Goal: Complete application form: Complete application form

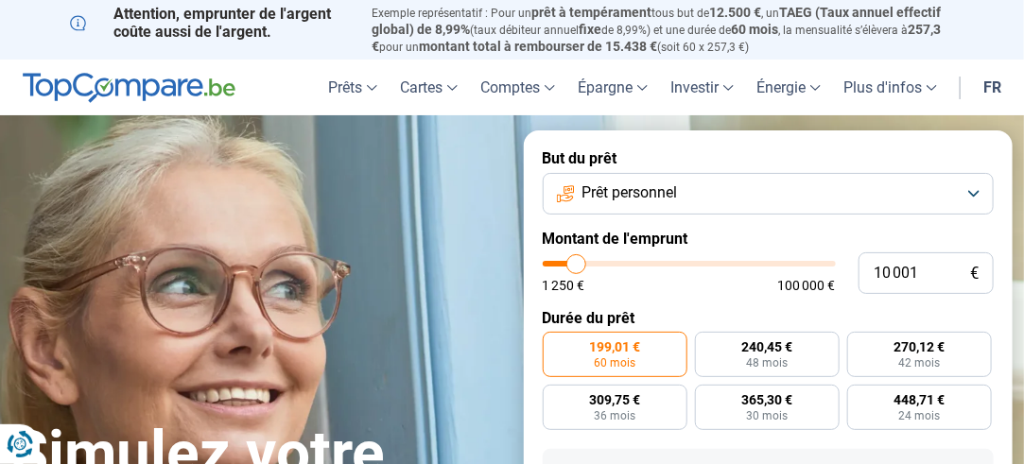
click at [750, 190] on button "Prêt personnel" at bounding box center [769, 194] width 452 height 42
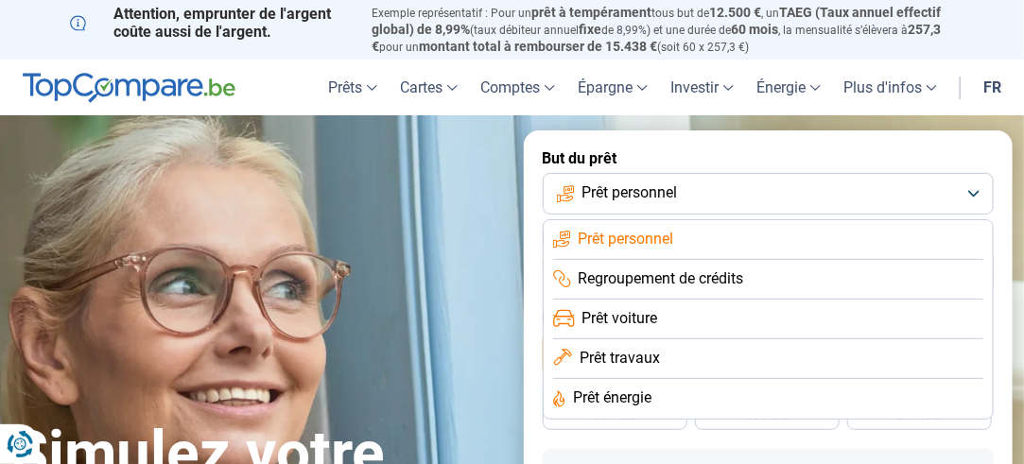
click at [754, 278] on li "Regroupement de crédits" at bounding box center [768, 280] width 431 height 40
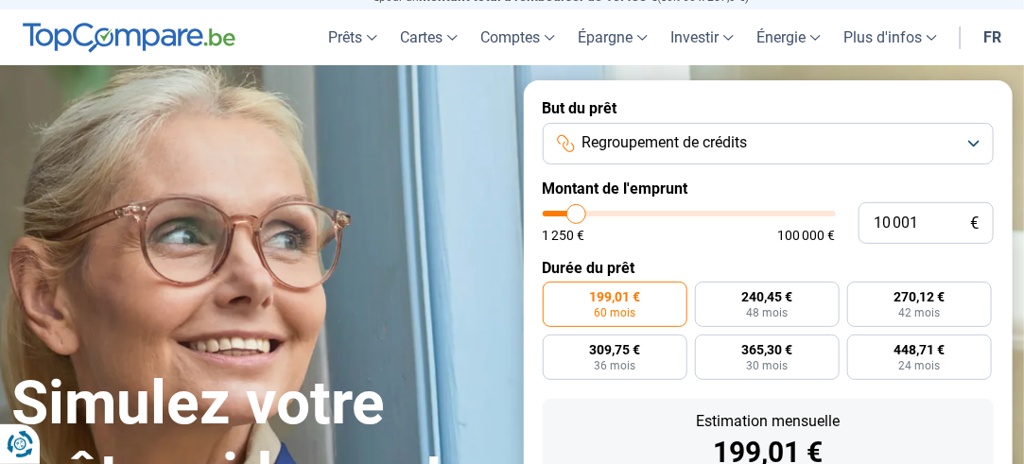
scroll to position [43, 0]
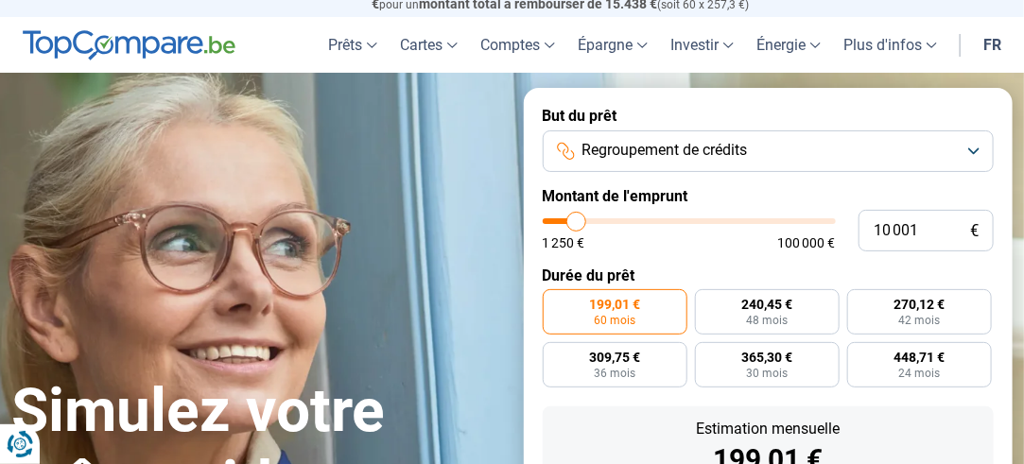
type input "45 000"
type input "45000"
click at [673, 218] on input "range" at bounding box center [689, 221] width 293 height 6
radio input "false"
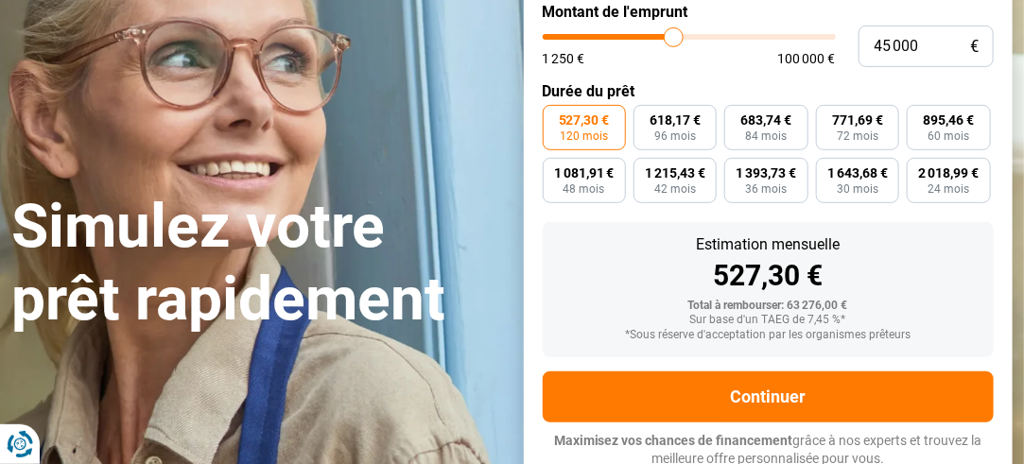
scroll to position [232, 0]
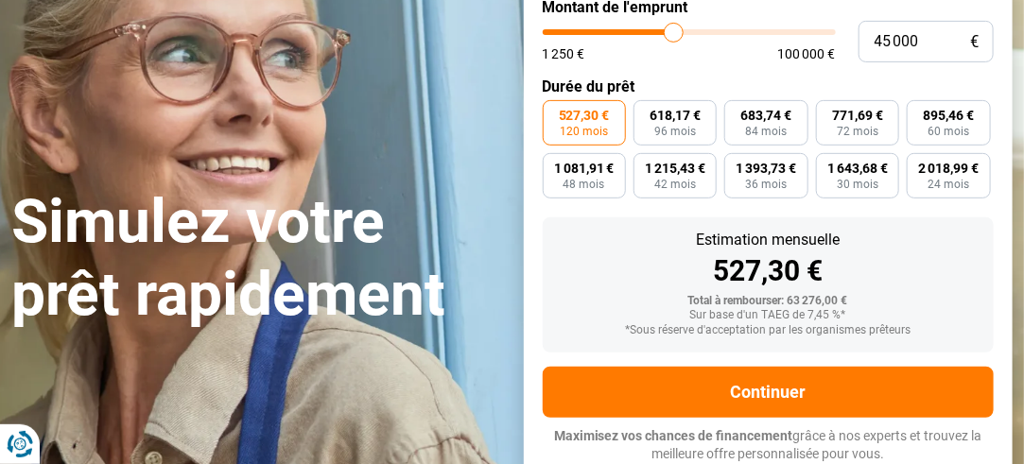
type input "100 000"
type input "100000"
click at [829, 29] on input "range" at bounding box center [689, 32] width 293 height 6
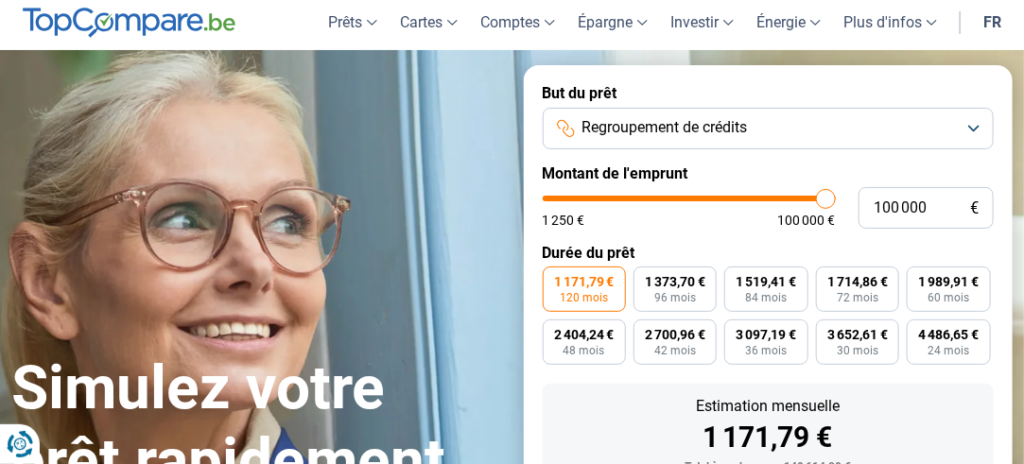
scroll to position [0, 0]
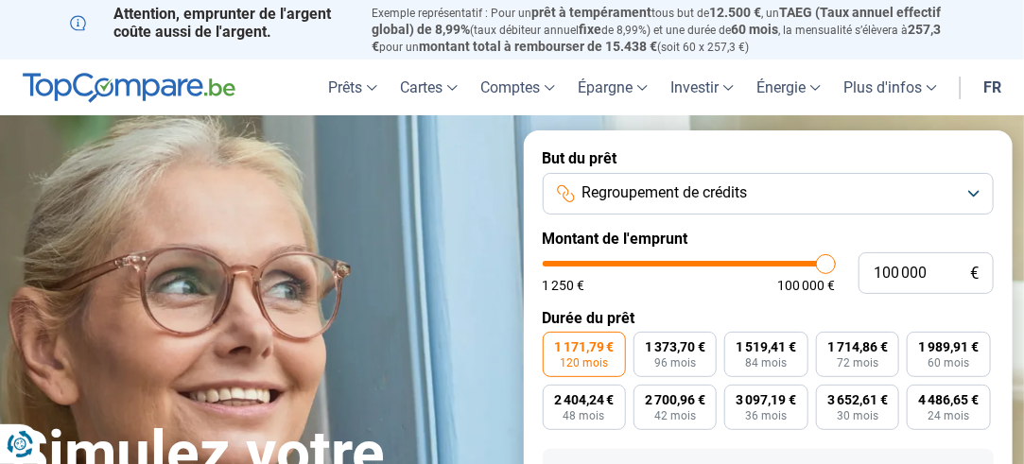
click at [841, 198] on button "Regroupement de crédits" at bounding box center [769, 194] width 452 height 42
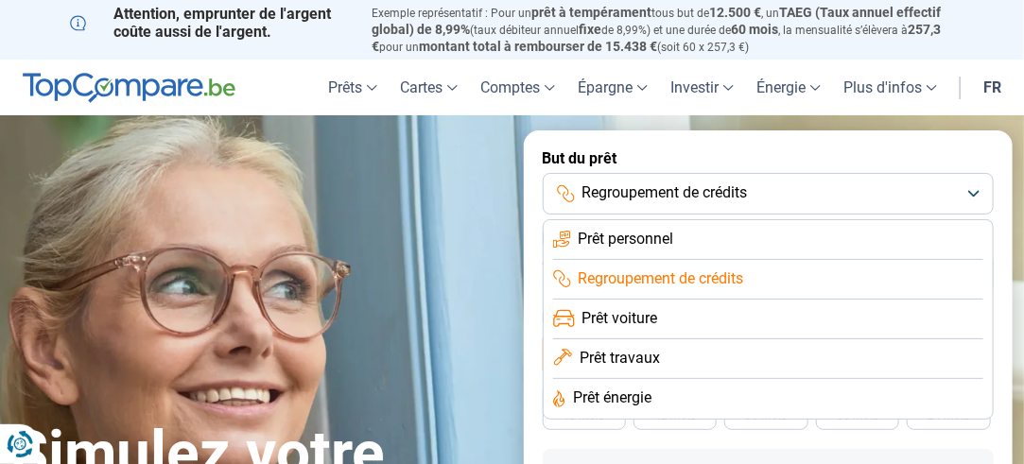
click at [786, 252] on li "Prêt personnel" at bounding box center [768, 240] width 431 height 40
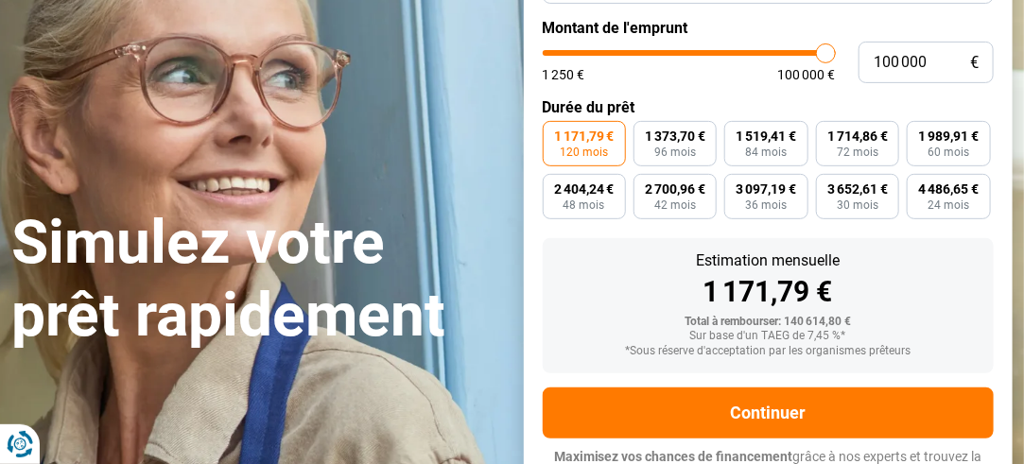
scroll to position [232, 0]
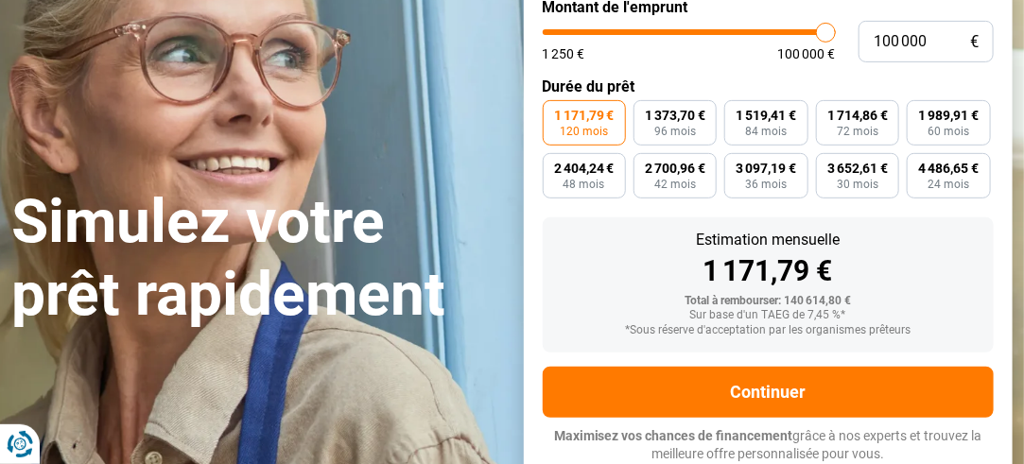
type input "21 750"
type input "21750"
click at [609, 29] on input "range" at bounding box center [689, 32] width 293 height 6
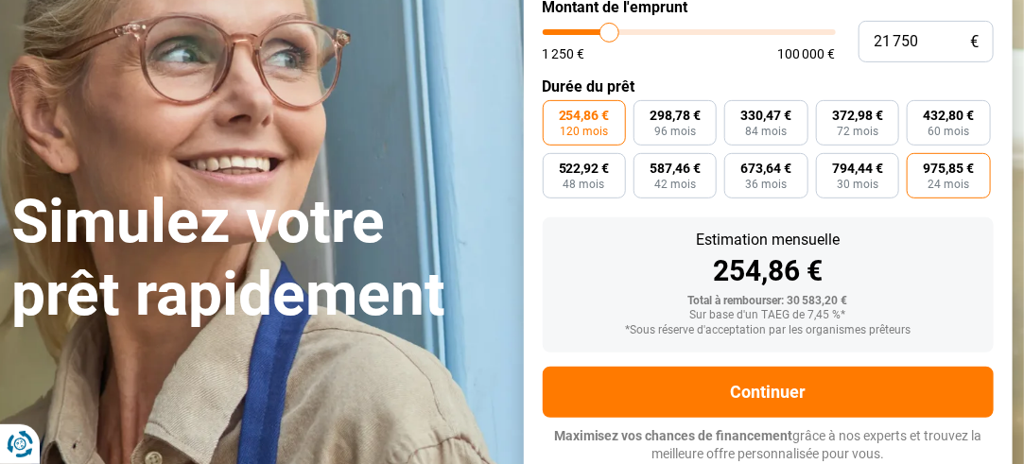
click at [965, 184] on span "24 mois" at bounding box center [949, 184] width 42 height 11
click at [919, 165] on input "975,85 € 24 mois" at bounding box center [912, 159] width 12 height 12
radio input "true"
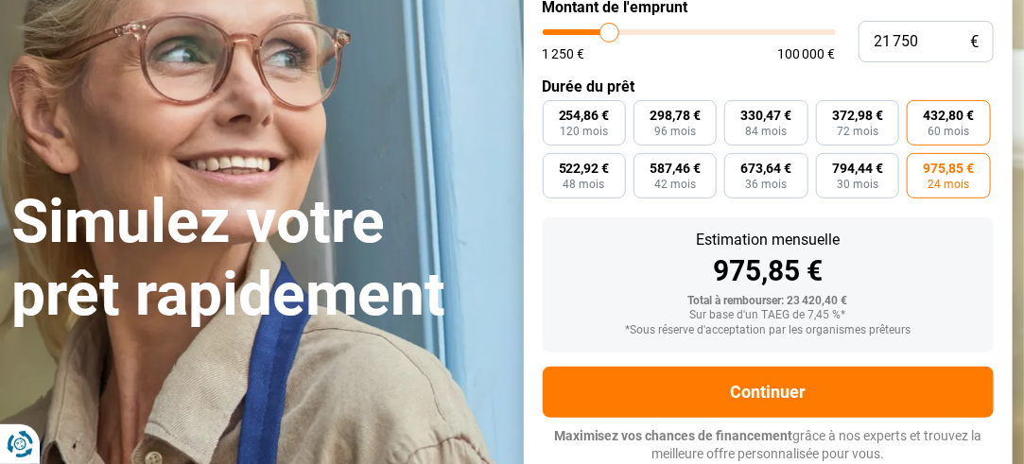
click at [949, 126] on span "60 mois" at bounding box center [949, 131] width 42 height 11
click at [919, 112] on input "432,80 € 60 mois" at bounding box center [912, 106] width 12 height 12
radio input "true"
type input "19 750"
type input "19750"
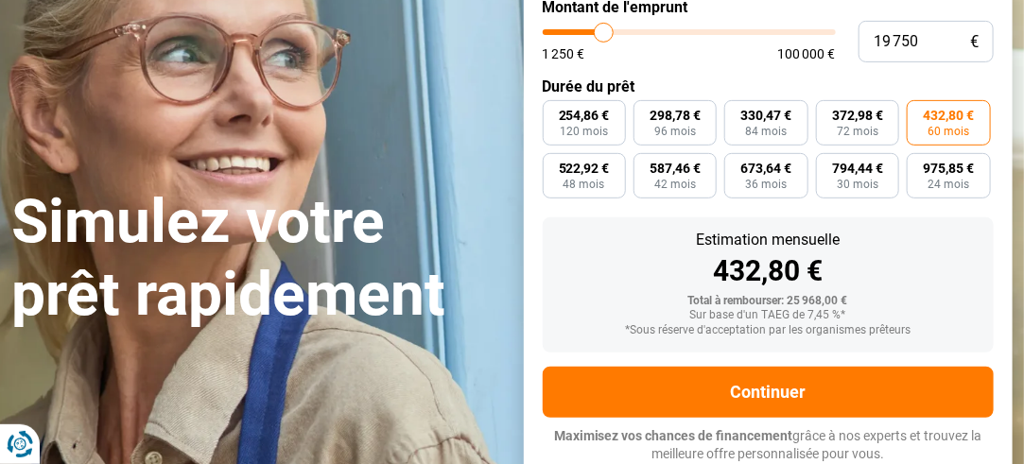
type input "19 500"
type input "19500"
type input "19 000"
type input "19000"
type input "18 500"
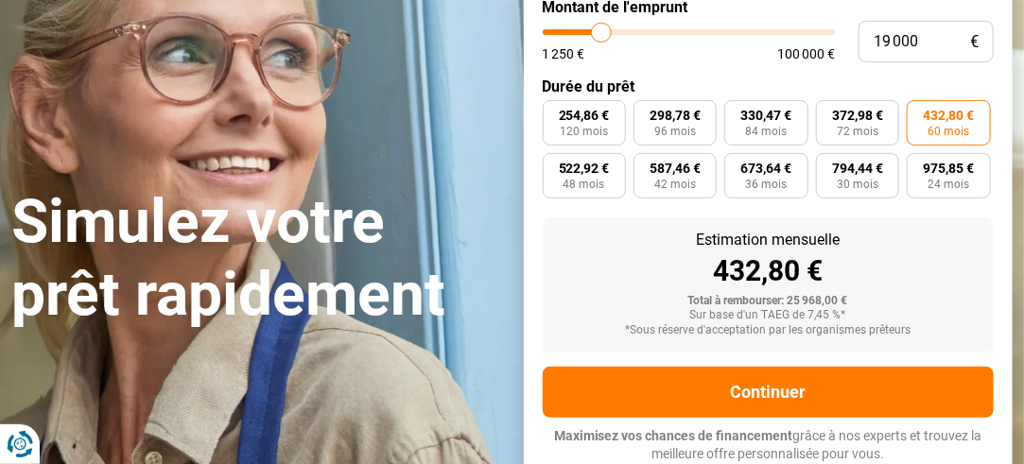
type input "18500"
type input "18 250"
type input "18250"
type input "17 250"
type input "17250"
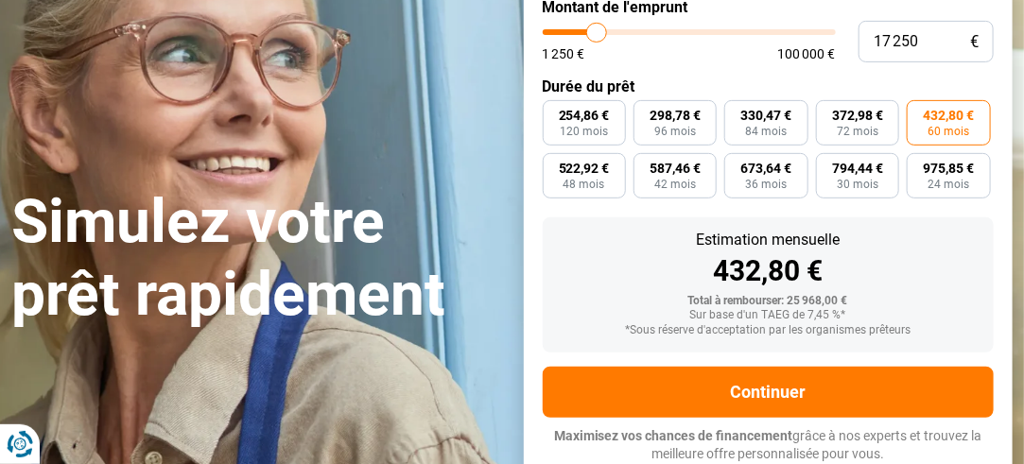
type input "16 500"
type input "16500"
type input "16 250"
type input "16250"
type input "15 750"
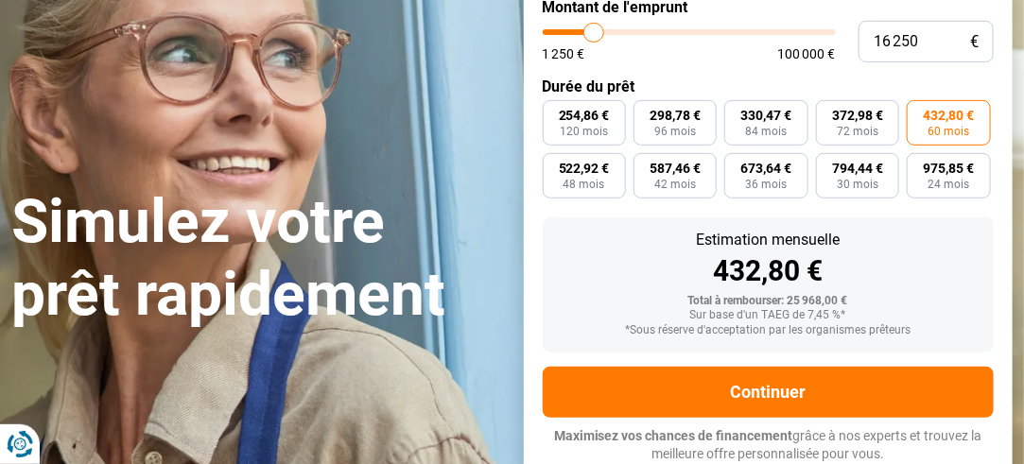
type input "15750"
type input "15 500"
type input "15500"
type input "15 250"
type input "15250"
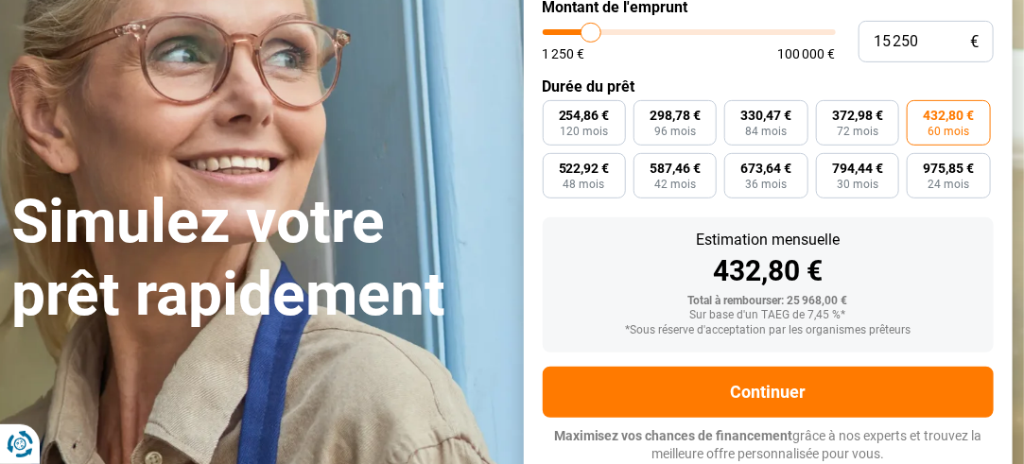
type input "14 750"
type input "14750"
type input "14 500"
type input "14500"
type input "14 000"
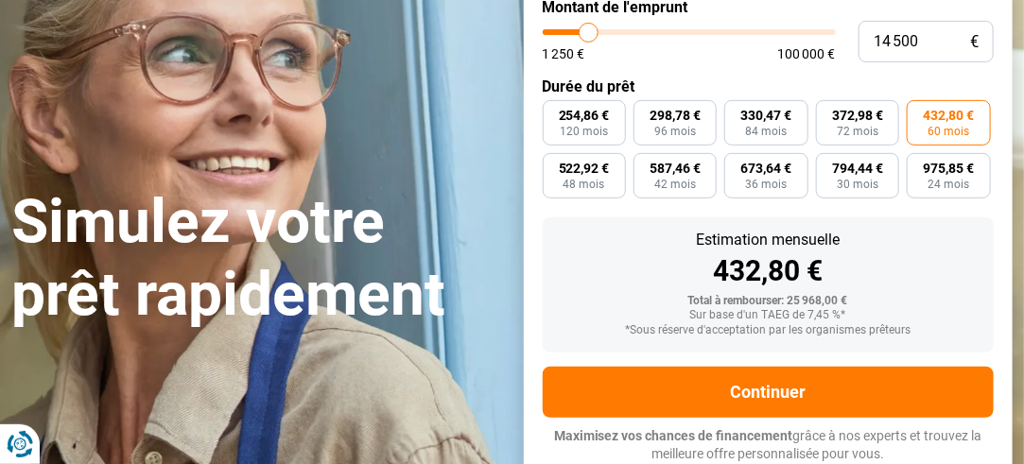
type input "14000"
type input "13 500"
type input "13500"
type input "12 750"
type input "12750"
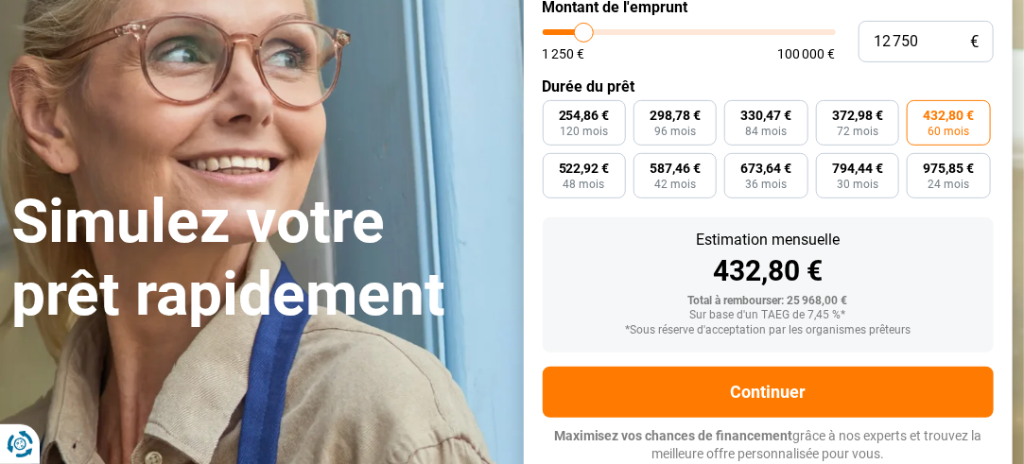
type input "12 500"
type input "12500"
type input "11 750"
type input "11750"
type input "11 500"
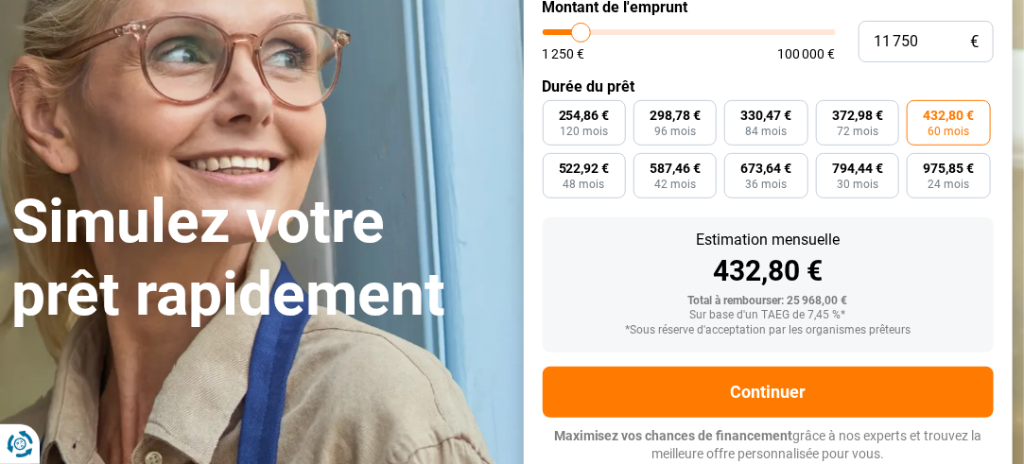
type input "11500"
type input "11 000"
type input "11000"
type input "10 500"
type input "10500"
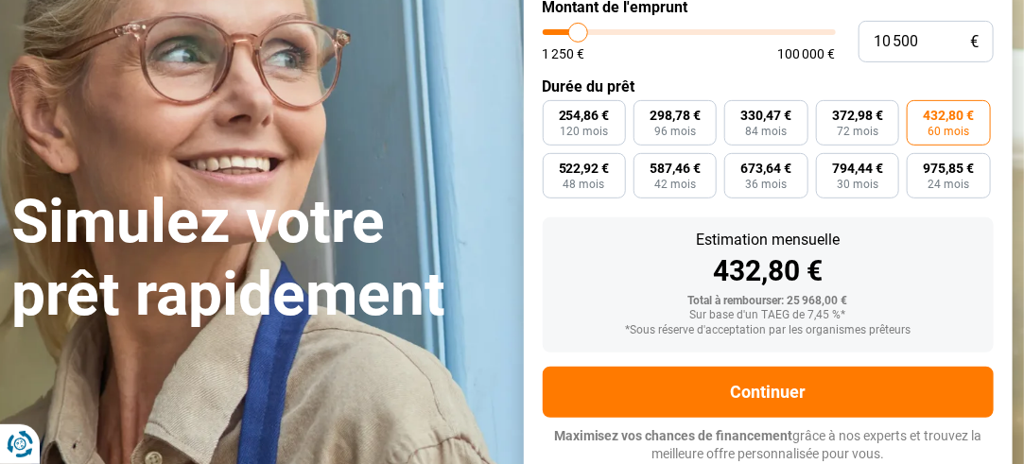
type input "10 250"
type input "10250"
type input "10 000"
type input "10000"
type input "9 500"
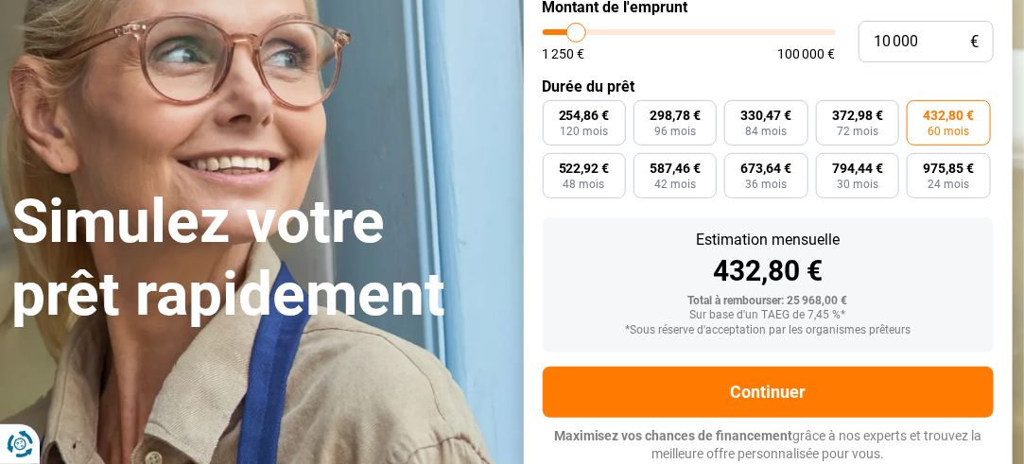
type input "9500"
type input "9 000"
type input "9000"
type input "8 500"
type input "8500"
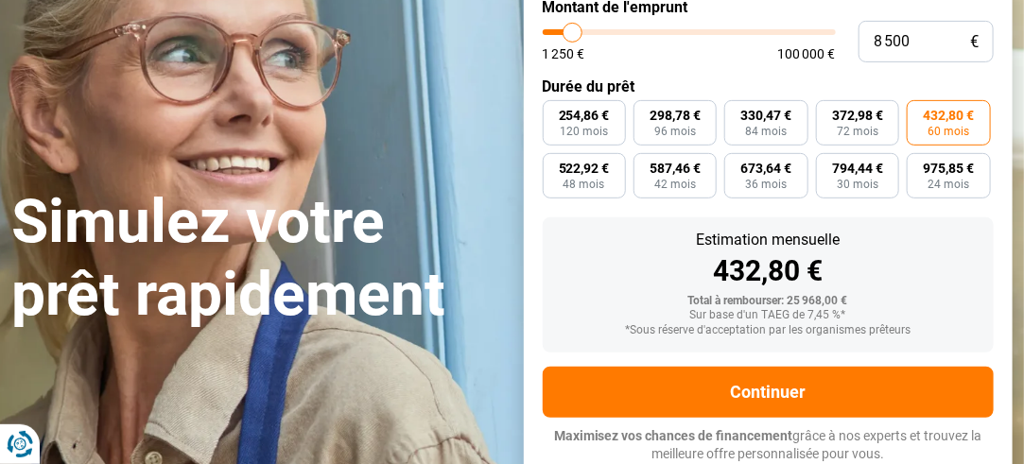
type input "8 250"
type input "8250"
type input "8 000"
type input "8000"
type input "7 500"
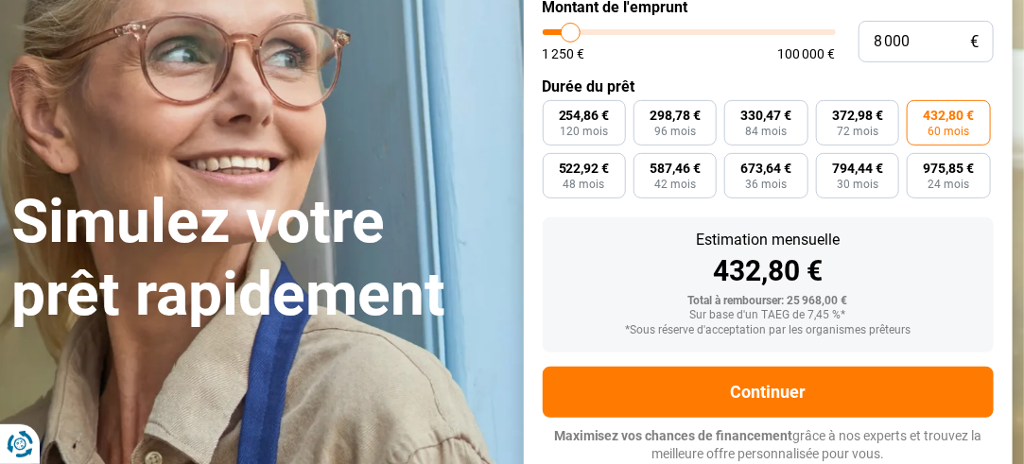
type input "7500"
type input "7 250"
type input "7250"
type input "6 750"
type input "6750"
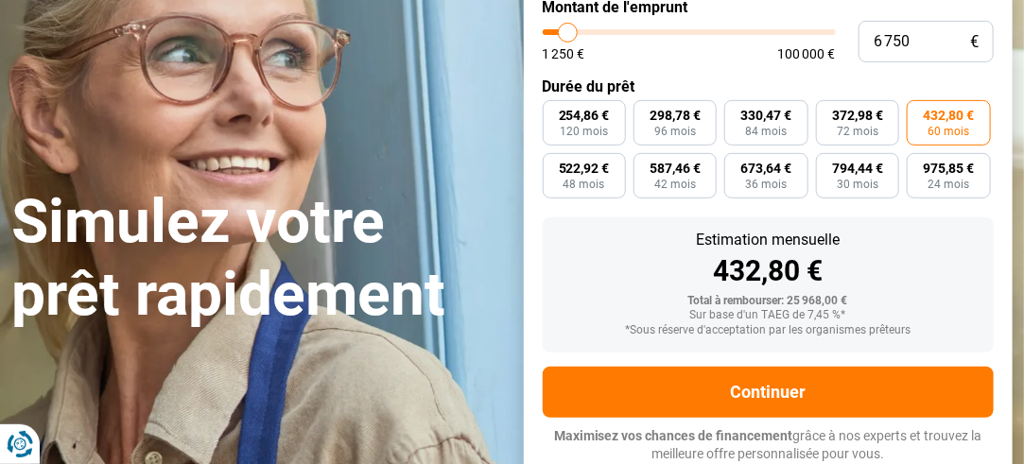
type input "6 250"
type input "6250"
type input "6 000"
type input "6000"
type input "5 500"
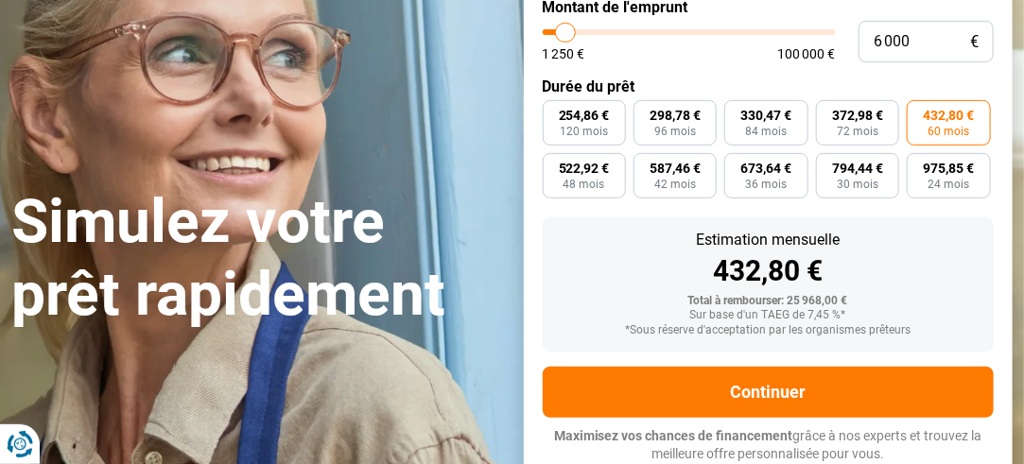
type input "5500"
type input "5 250"
type input "5250"
type input "4 500"
type input "4500"
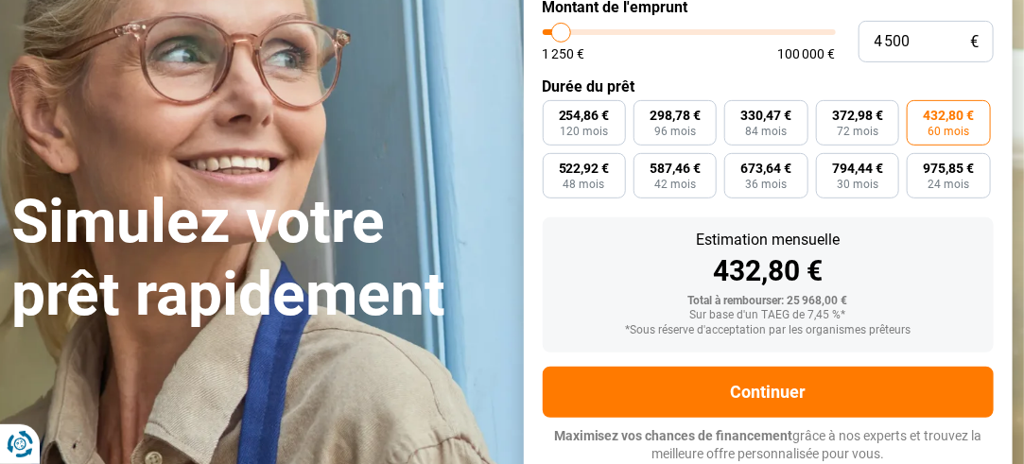
type input "3 500"
type input "3500"
type input "2 500"
type input "2500"
type input "2 000"
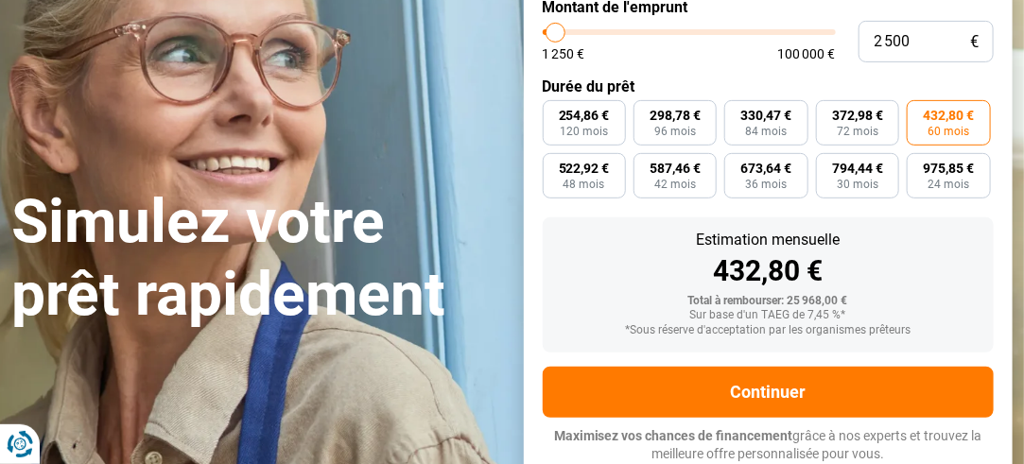
type input "2000"
type input "1 750"
type input "1750"
type input "1 500"
type input "1500"
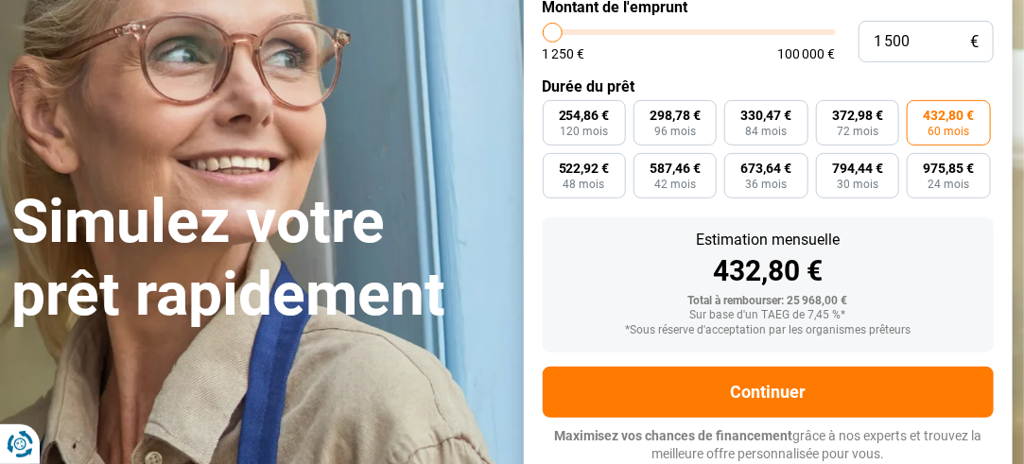
type input "1 250"
type input "1250"
type input "1 500"
type input "1500"
type input "1 750"
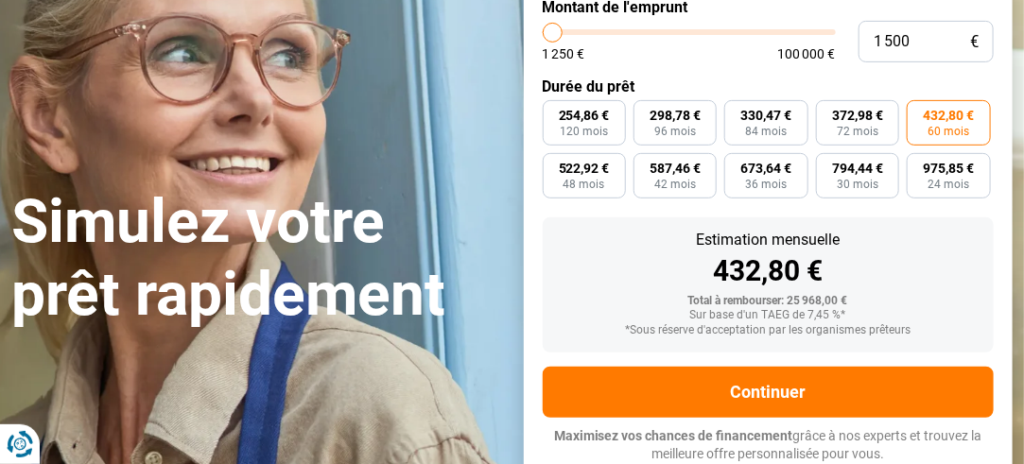
type input "1750"
type input "2 000"
type input "2000"
type input "2 250"
type input "2250"
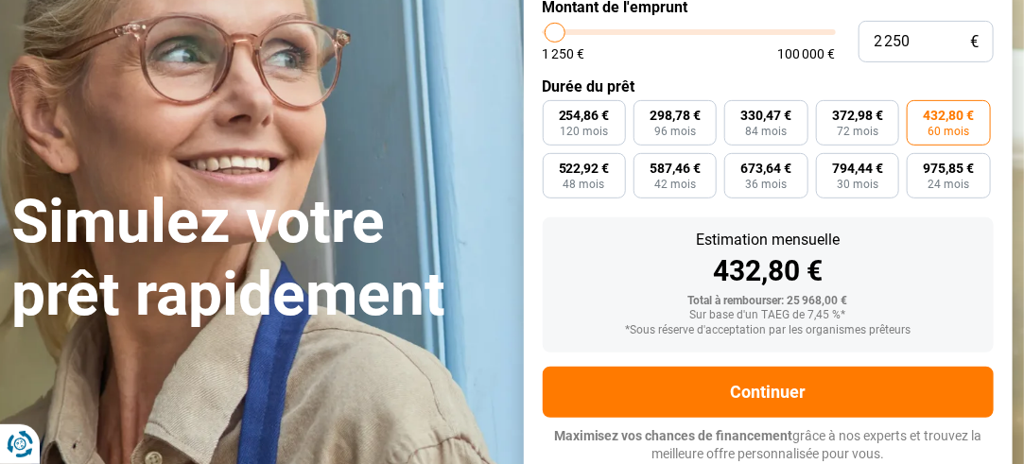
type input "2 500"
type input "2500"
type input "3 000"
type input "3000"
type input "3 250"
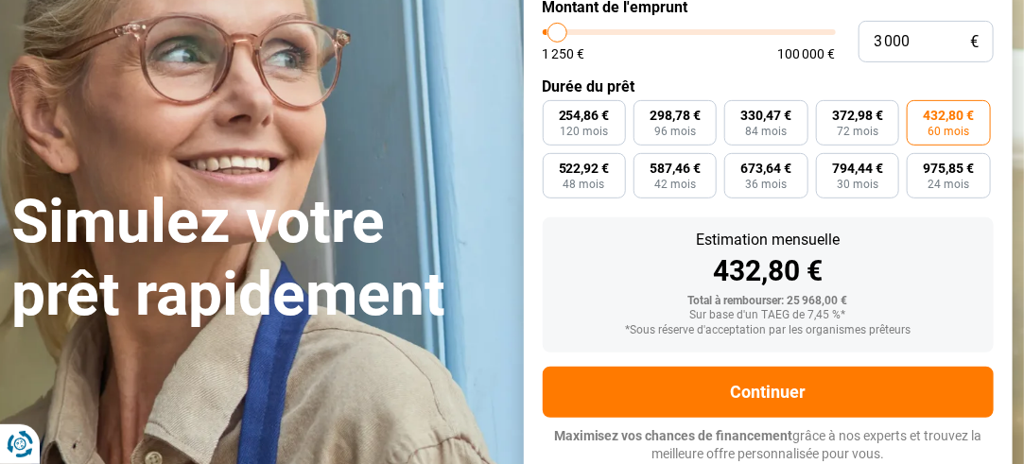
type input "3250"
type input "3 500"
type input "3500"
type input "3 750"
type input "3750"
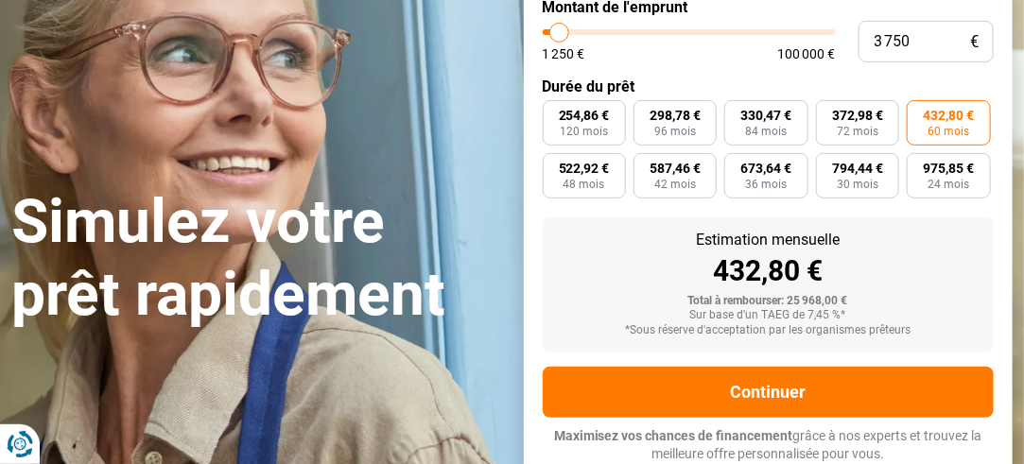
type input "4 000"
type input "4000"
type input "4 250"
type input "4250"
type input "4 500"
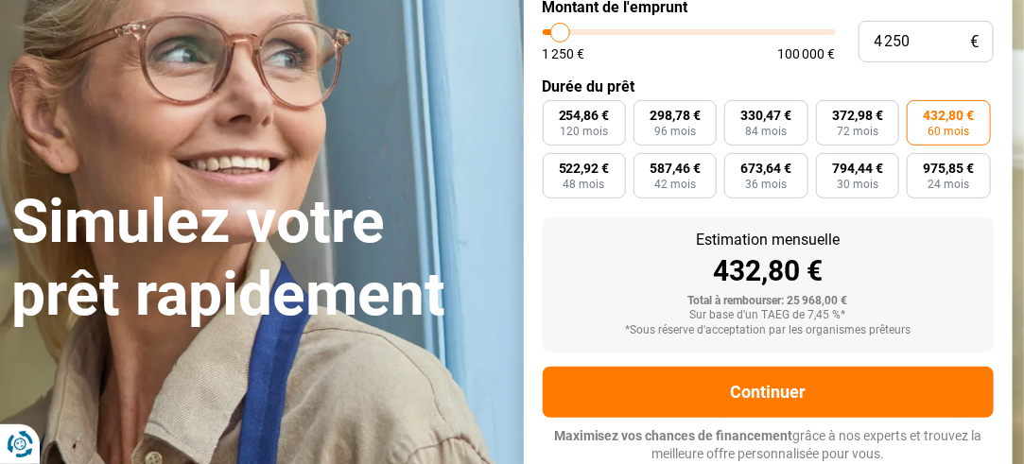
type input "4500"
type input "4 750"
type input "4750"
type input "5 000"
type input "5000"
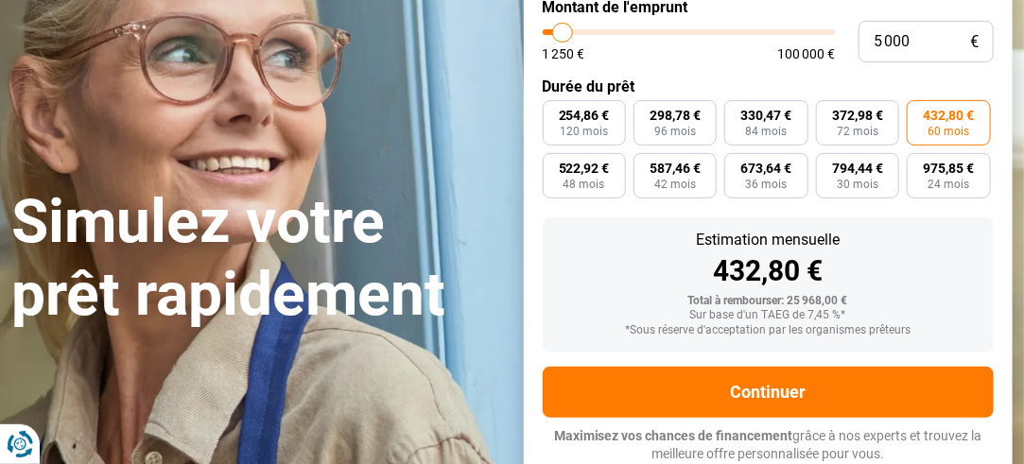
type input "5 500"
drag, startPoint x: 599, startPoint y: 26, endPoint x: 564, endPoint y: 34, distance: 36.0
type input "5500"
click at [564, 34] on input "range" at bounding box center [689, 32] width 293 height 6
radio input "true"
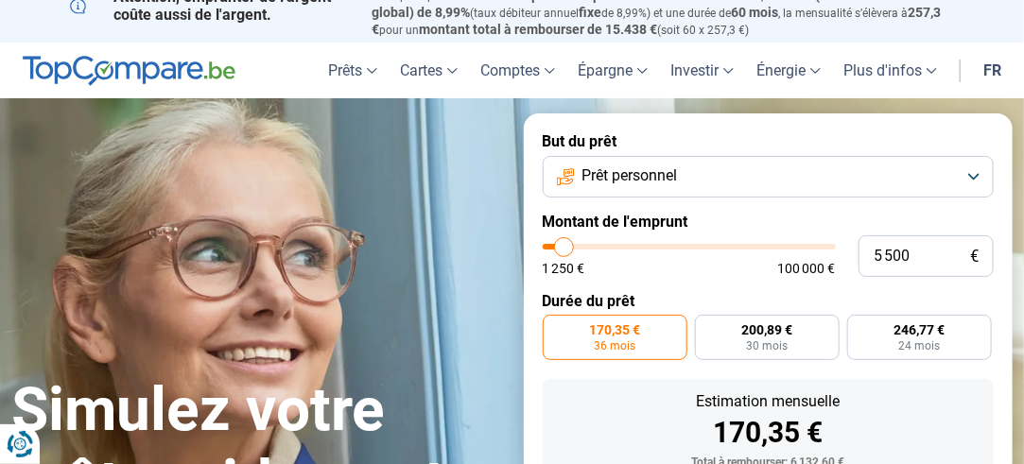
scroll to position [0, 0]
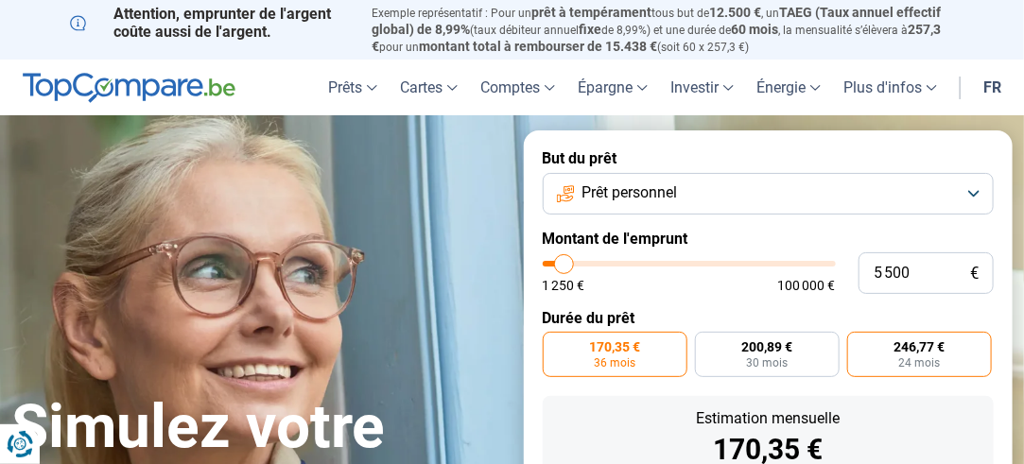
click at [902, 366] on span "24 mois" at bounding box center [919, 362] width 42 height 11
click at [859, 344] on input "246,77 € 24 mois" at bounding box center [853, 338] width 12 height 12
radio input "true"
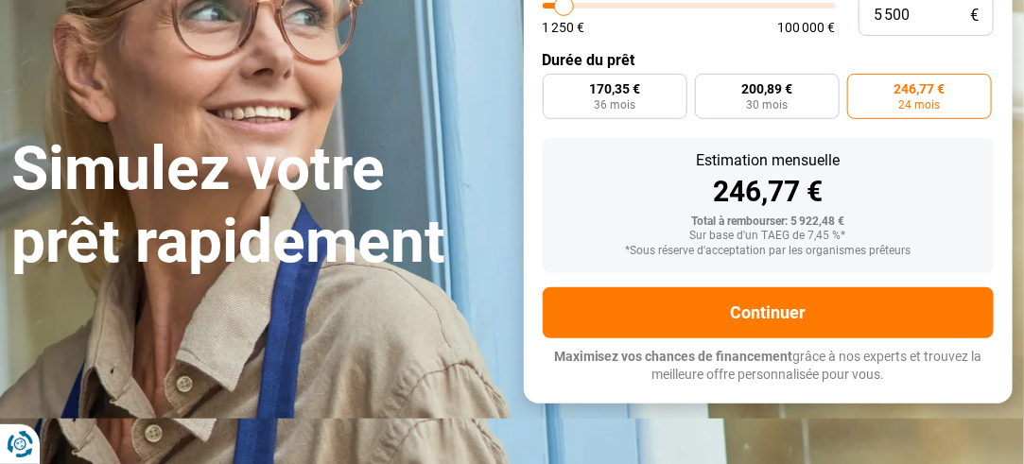
scroll to position [273, 0]
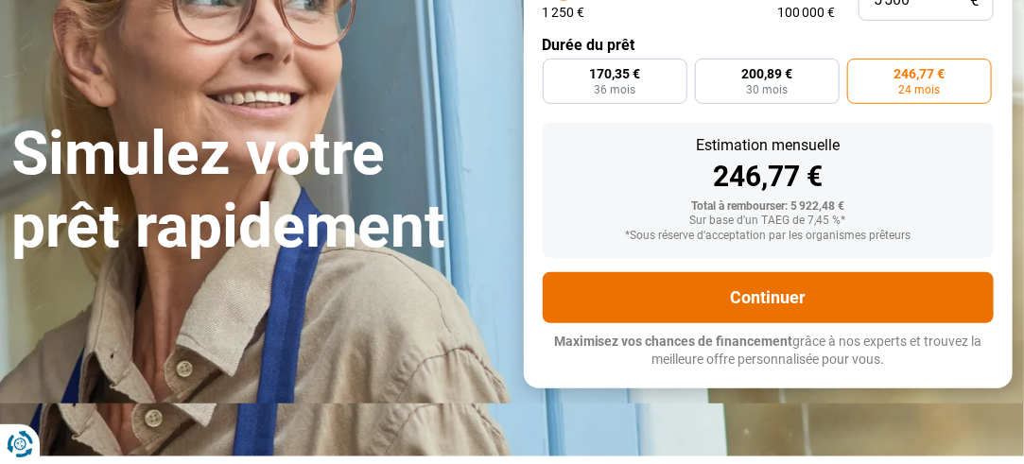
click at [844, 293] on button "Continuer" at bounding box center [769, 297] width 452 height 51
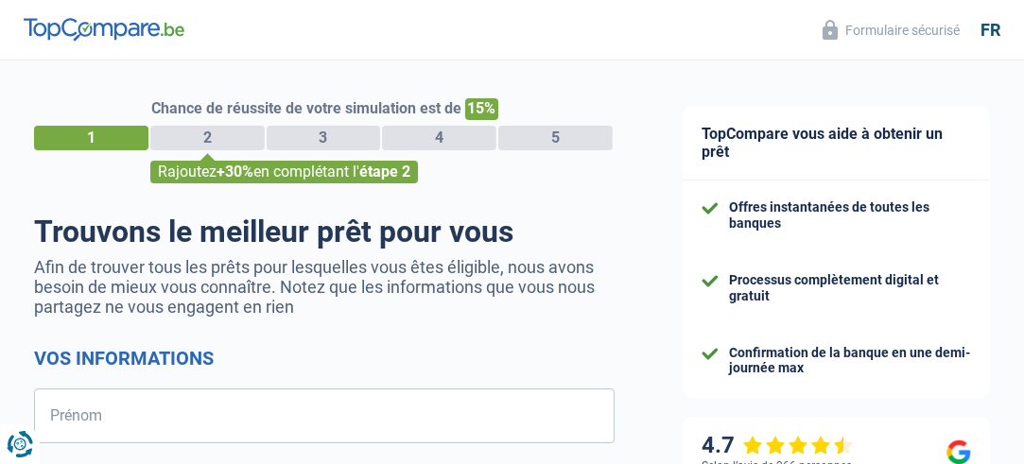
select select "32"
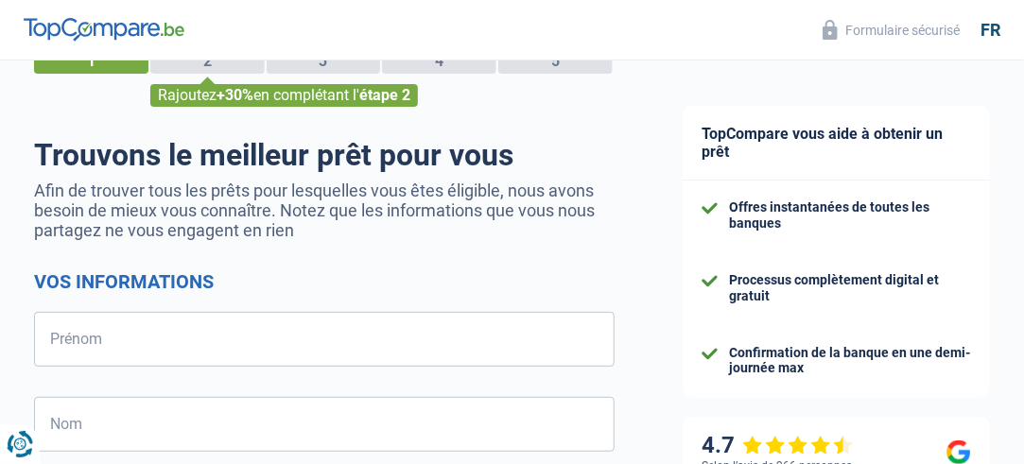
scroll to position [189, 0]
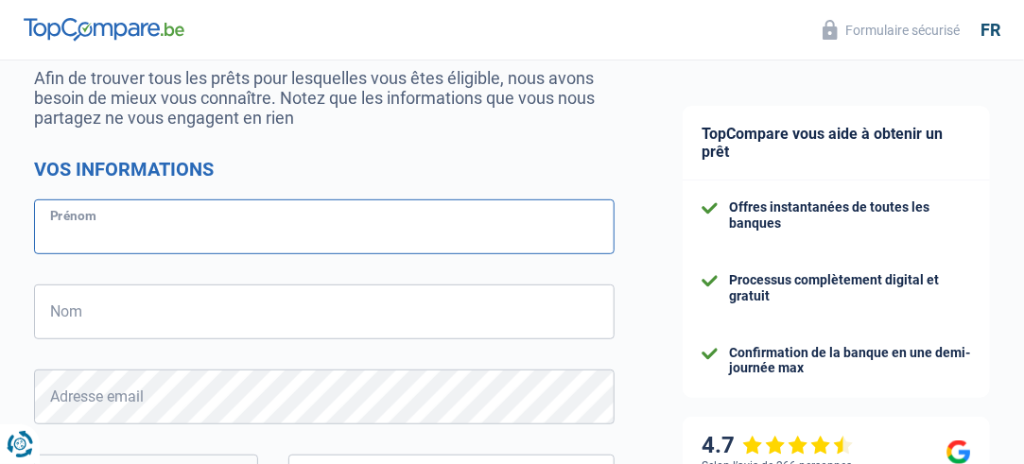
click at [312, 218] on input "Prénom" at bounding box center [324, 226] width 580 height 55
type input "[PERSON_NAME]"
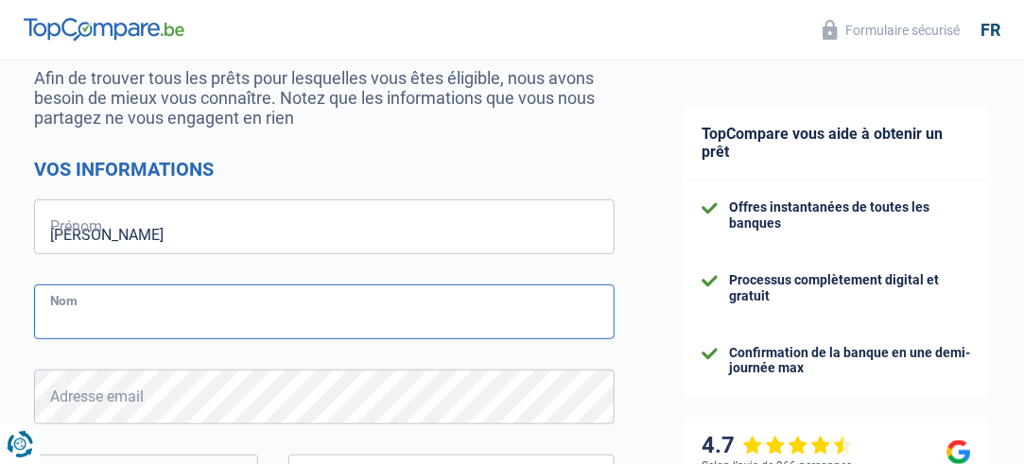
type input "petrova"
type input "488603221"
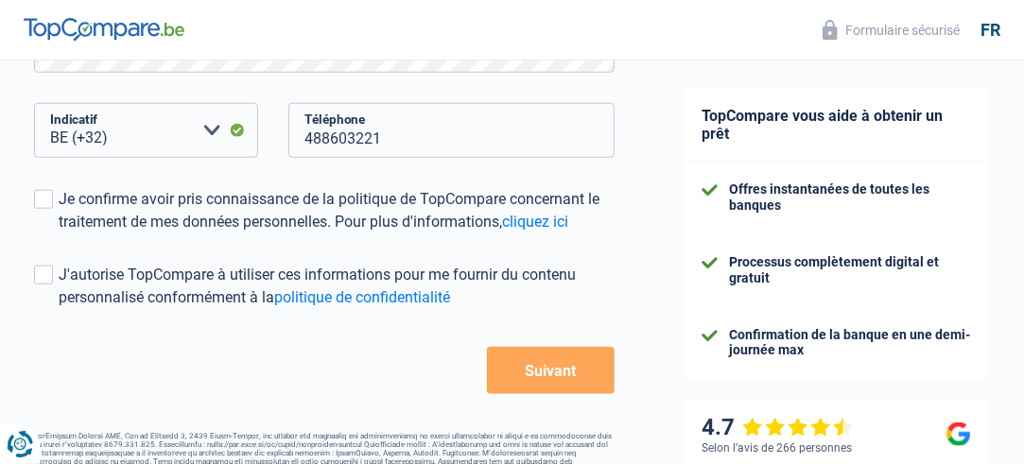
scroll to position [567, 0]
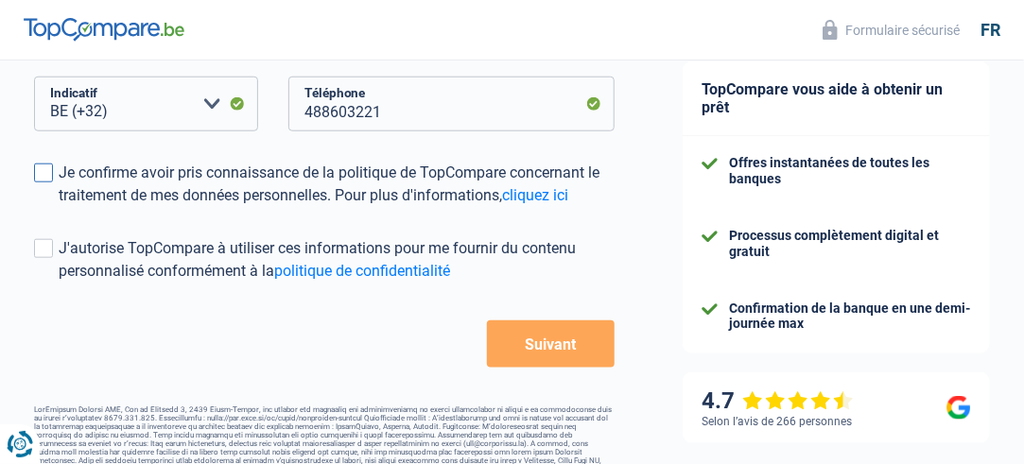
click at [43, 165] on label "Je confirme avoir pris connaissance de la politique de TopCompare concernant le…" at bounding box center [324, 184] width 580 height 45
click at [59, 207] on input "Je confirme avoir pris connaissance de la politique de TopCompare concernant le…" at bounding box center [59, 207] width 0 height 0
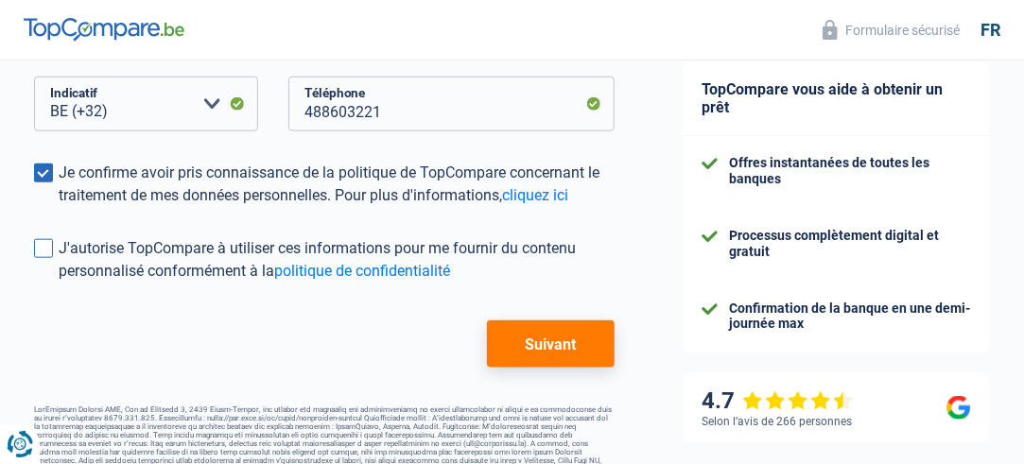
click at [43, 258] on span at bounding box center [43, 248] width 19 height 19
click at [59, 283] on input "J'autorise TopCompare à utiliser ces informations pour me fournir du contenu pe…" at bounding box center [59, 283] width 0 height 0
click at [561, 360] on button "Suivant" at bounding box center [551, 343] width 128 height 47
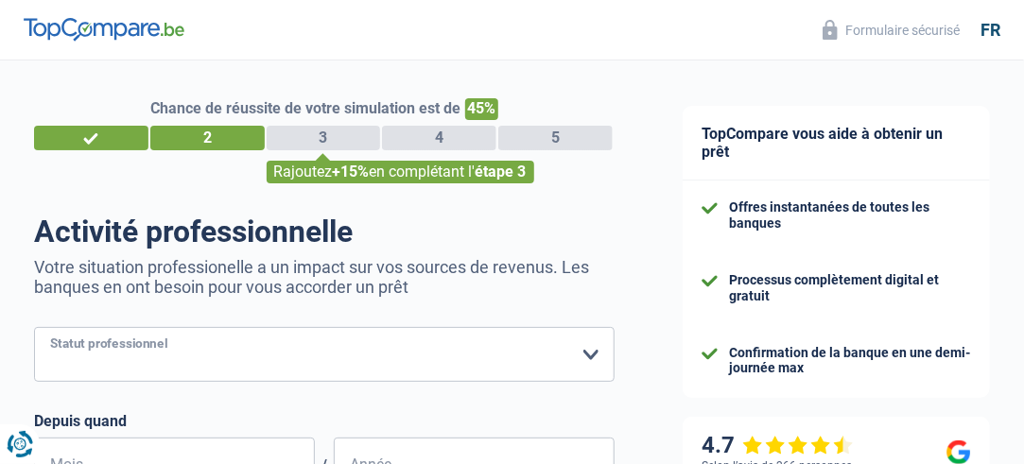
click at [561, 360] on select "Ouvrier Employé privé Employé public Invalide Indépendant Pensionné Chômeur Mut…" at bounding box center [324, 354] width 580 height 55
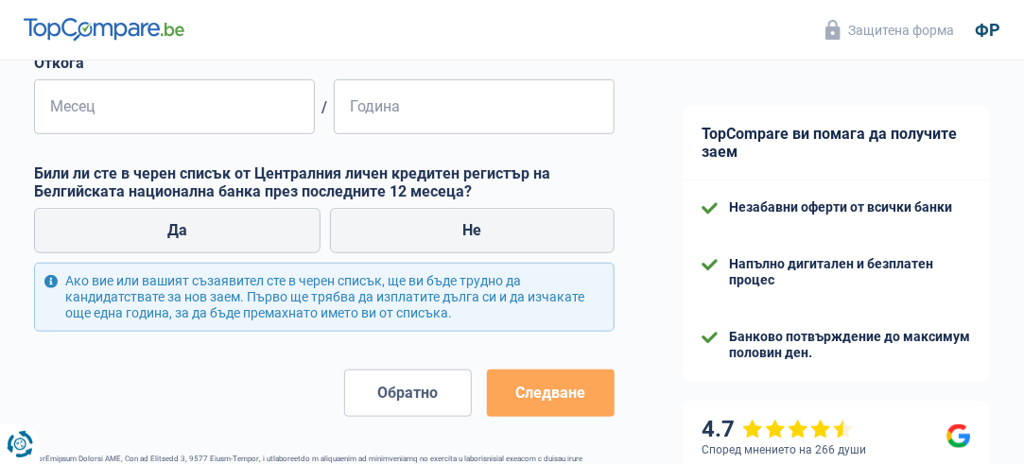
scroll to position [398, 0]
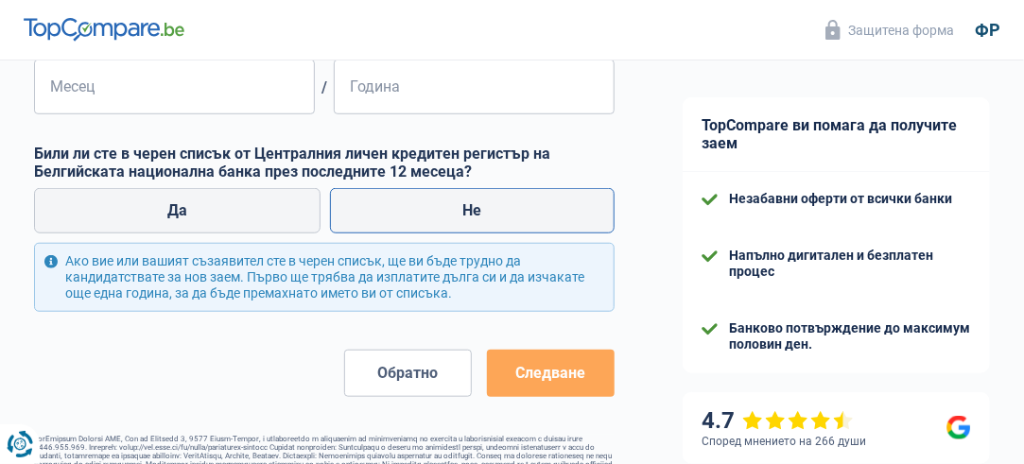
click at [440, 221] on label "Не" at bounding box center [472, 210] width 285 height 45
click at [440, 221] on input "Не" at bounding box center [472, 210] width 285 height 45
radio input "true"
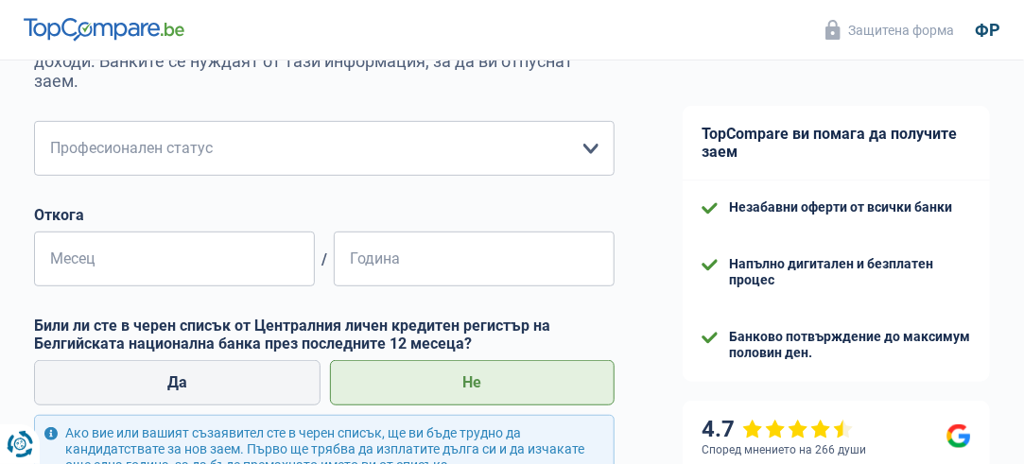
scroll to position [114, 0]
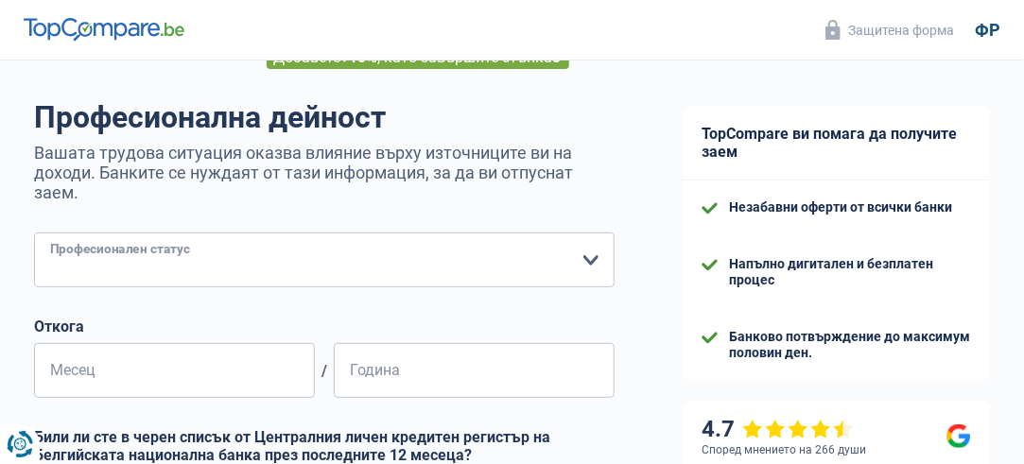
click at [367, 266] on select "Работник Частен служител Държавен служител Невалиден Независим Пенсиониран Безр…" at bounding box center [324, 260] width 580 height 55
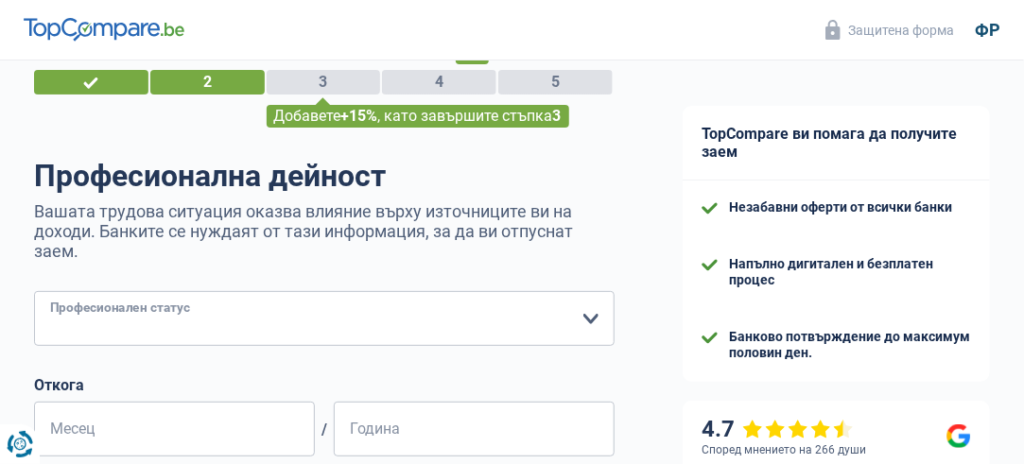
scroll to position [95, 0]
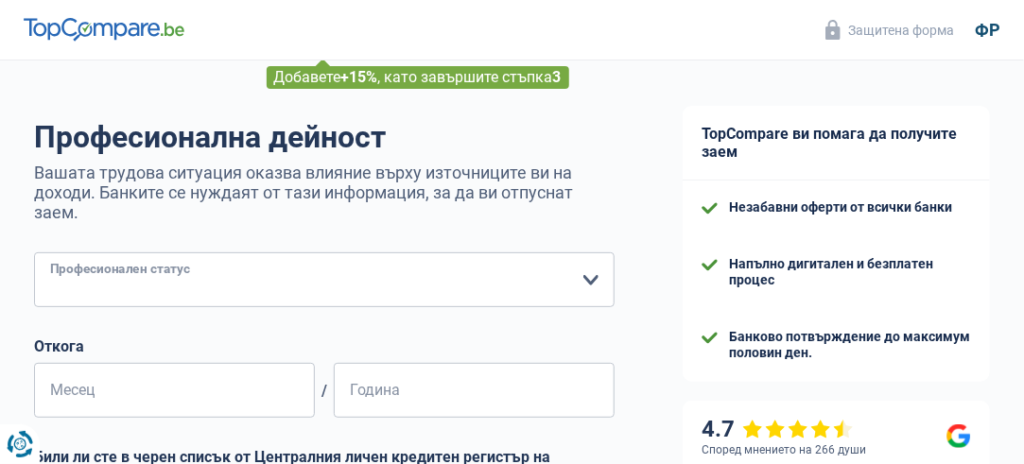
click at [364, 281] on select "Работник Частен служител Държавен служител Невалиден Независим Пенсиониран Безр…" at bounding box center [324, 279] width 580 height 55
select select "invalid"
click at [34, 254] on select "Работник Частен служител Държавен служител Невалиден Независим Пенсиониран Безр…" at bounding box center [324, 279] width 580 height 55
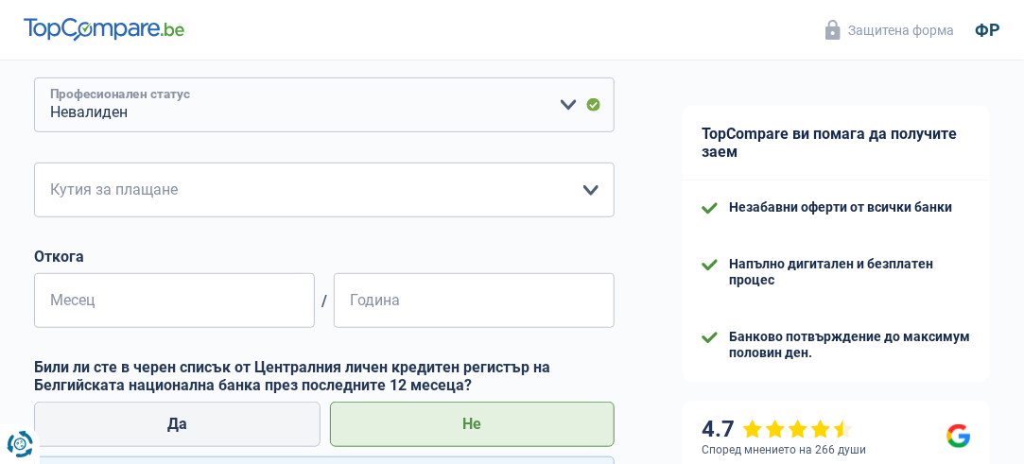
scroll to position [284, 0]
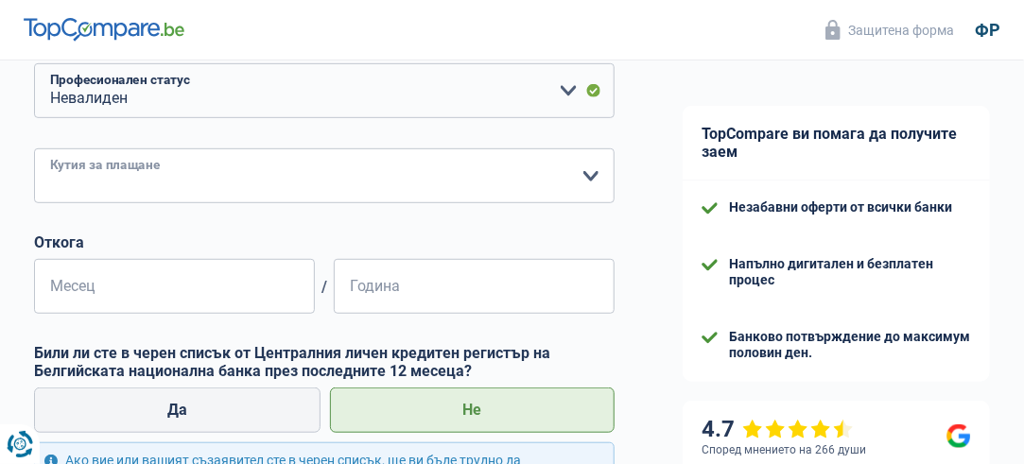
click at [267, 187] on select "Християнска взаимност Социалистическа взаимност (Солидарис) SPF Социално осигур…" at bounding box center [324, 175] width 580 height 55
select select "ziekenfonds1"
click at [34, 150] on select "Християнска взаимност Социалистическа взаимност (Солидарис) SPF Социално осигур…" at bounding box center [324, 175] width 580 height 55
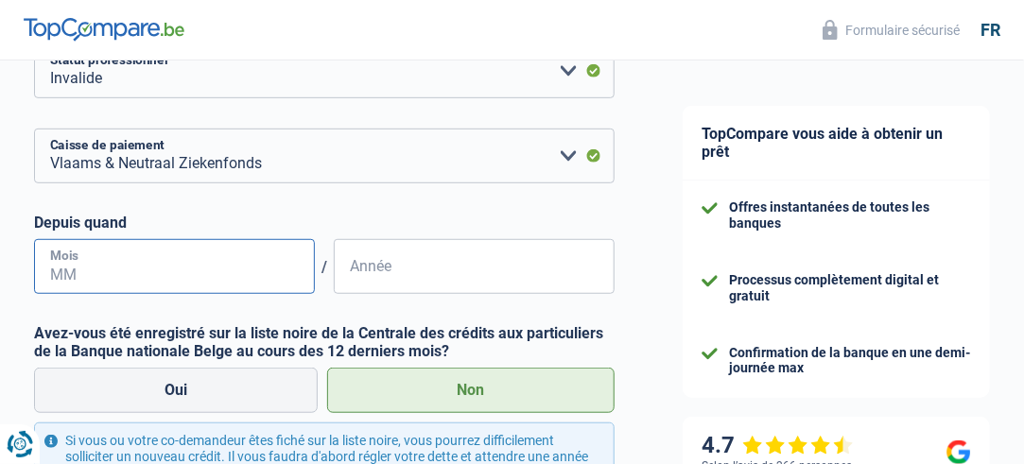
click at [162, 281] on input "Mois" at bounding box center [174, 266] width 281 height 55
type input "10"
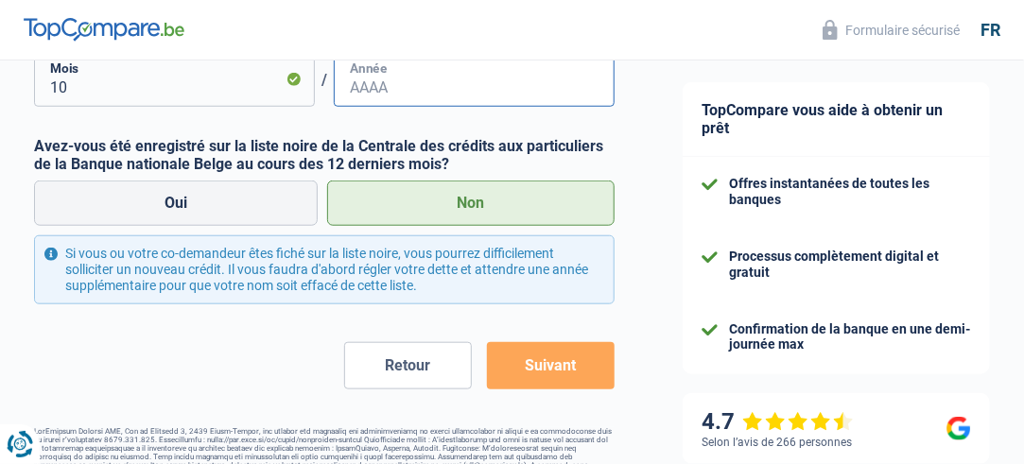
scroll to position [473, 0]
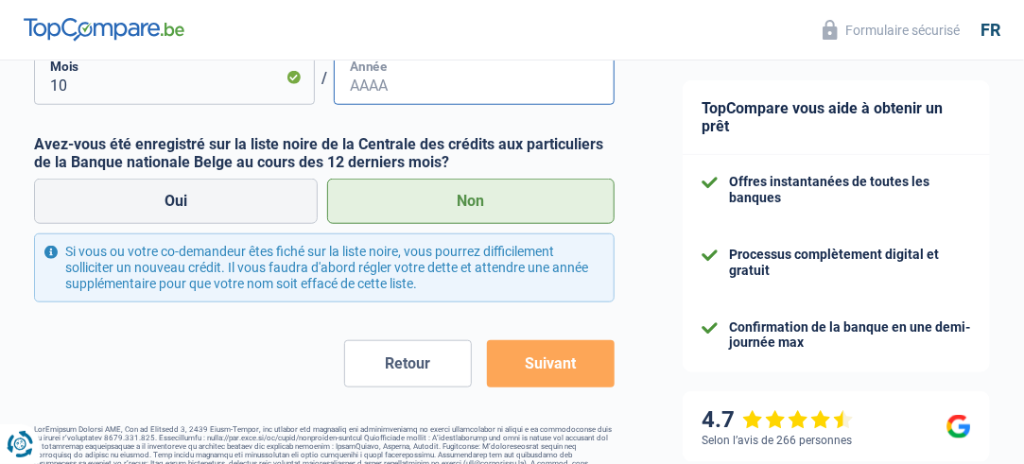
click at [389, 90] on input "Année" at bounding box center [474, 77] width 281 height 55
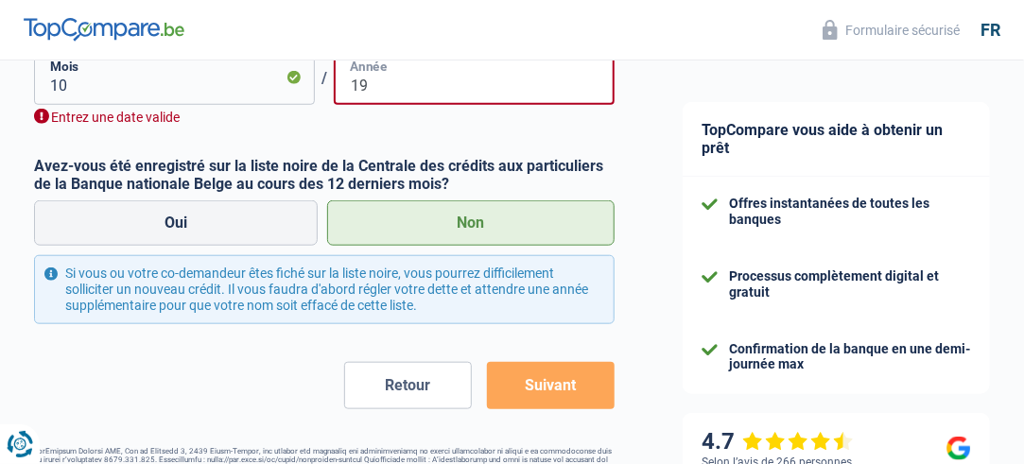
type input "1"
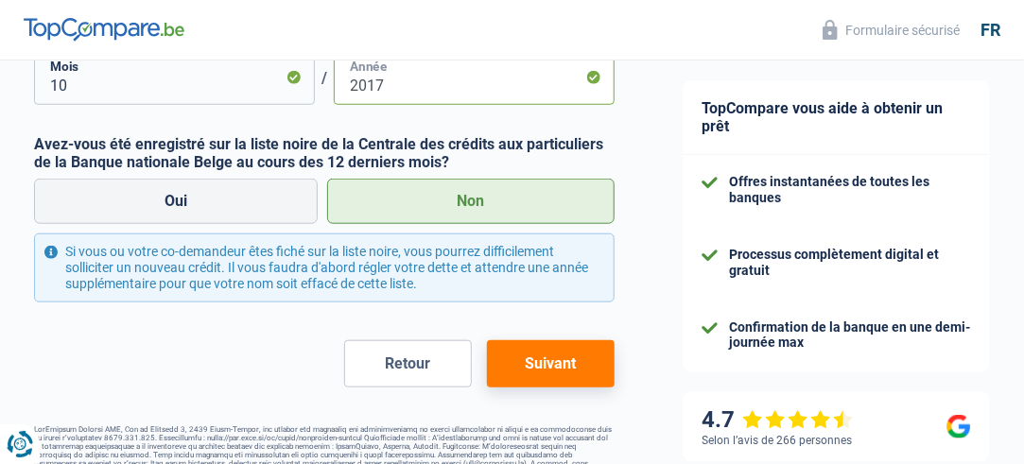
type input "2017"
click at [564, 370] on button "Suivant" at bounding box center [551, 363] width 128 height 47
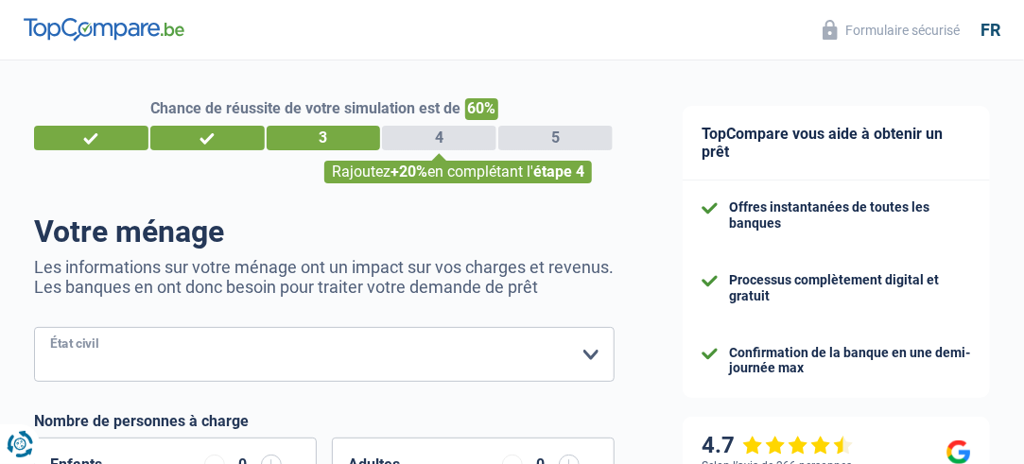
click at [352, 361] on select "[PERSON_NAME](e) Cohabitant(e) légal(e) Divorcé(e) Veuf(ve) Séparé (de fait) Ve…" at bounding box center [324, 354] width 580 height 55
select select "married"
click at [34, 328] on select "[PERSON_NAME](e) Cohabitant(e) légal(e) Divorcé(e) Veuf(ve) Séparé (de fait) Ve…" at bounding box center [324, 354] width 580 height 55
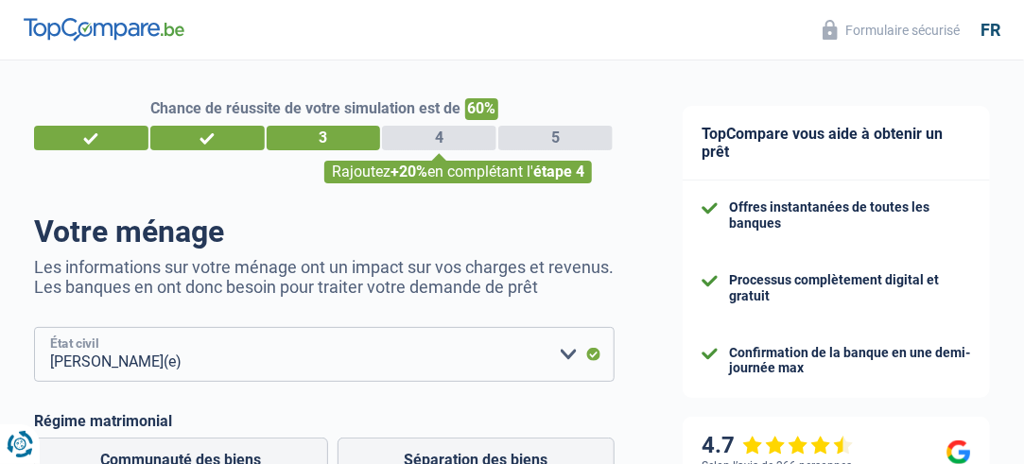
scroll to position [189, 0]
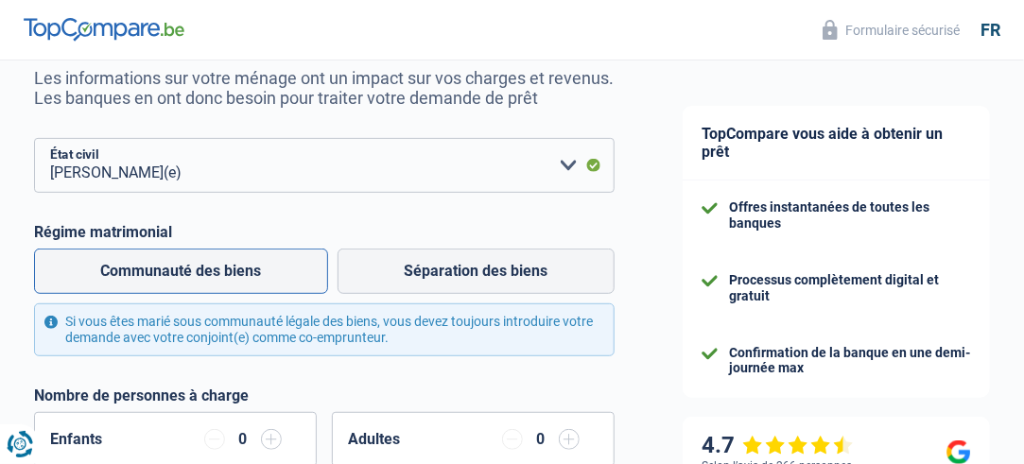
click at [264, 263] on label "Communauté des biens" at bounding box center [181, 271] width 294 height 45
click at [264, 263] on input "Communauté des biens" at bounding box center [181, 271] width 294 height 45
radio input "true"
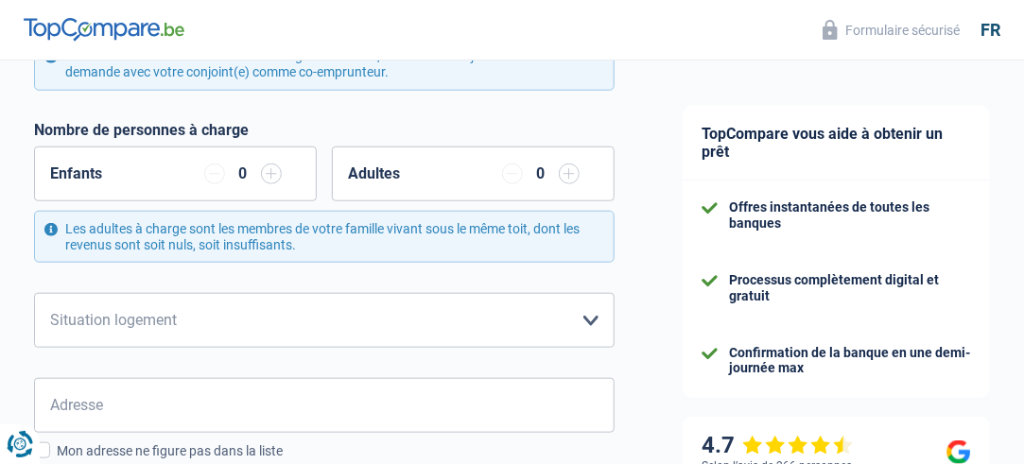
scroll to position [473, 0]
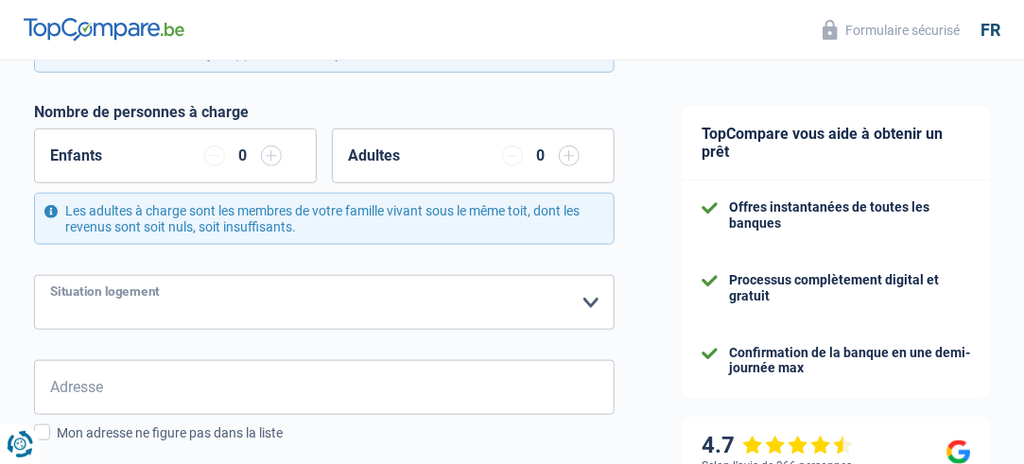
click at [278, 295] on select "Locataire Propriétaire avec prêt hypothécaire Propriétaire sans prêt hypothécai…" at bounding box center [324, 302] width 580 height 55
select select "ownerWithMortgage"
click at [34, 275] on select "Locataire Propriétaire avec prêt hypothécaire Propriétaire sans prêt hypothécai…" at bounding box center [324, 302] width 580 height 55
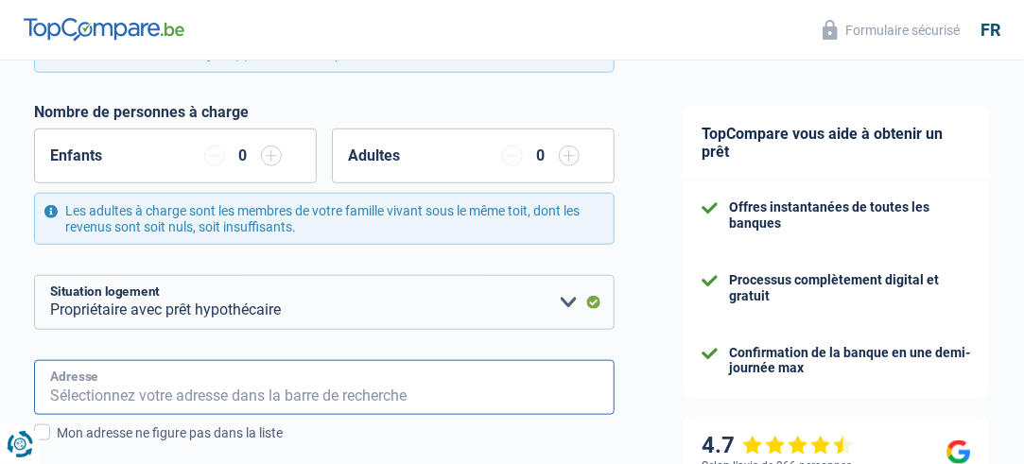
click at [277, 377] on input "Adresse" at bounding box center [324, 387] width 580 height 55
type input "Avenue [PERSON_NAME] 12"
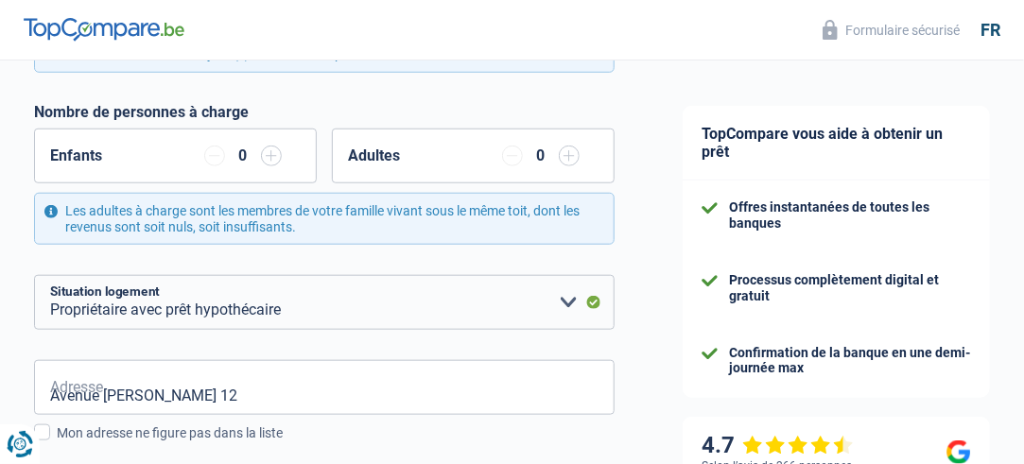
type input "Белгия"
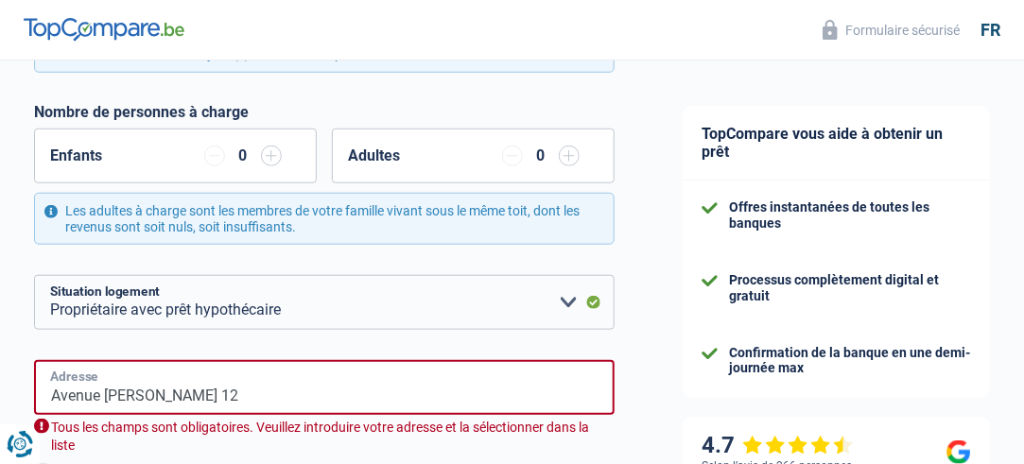
type input "Белгия"
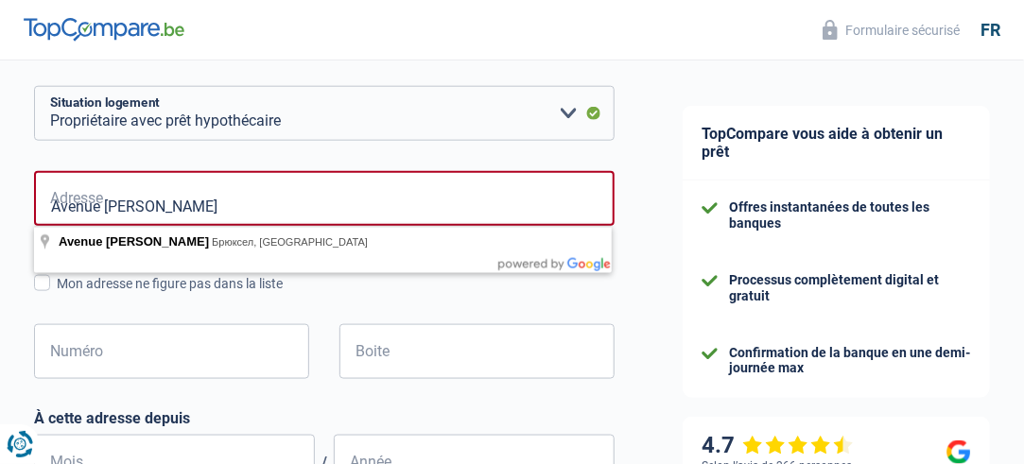
scroll to position [756, 0]
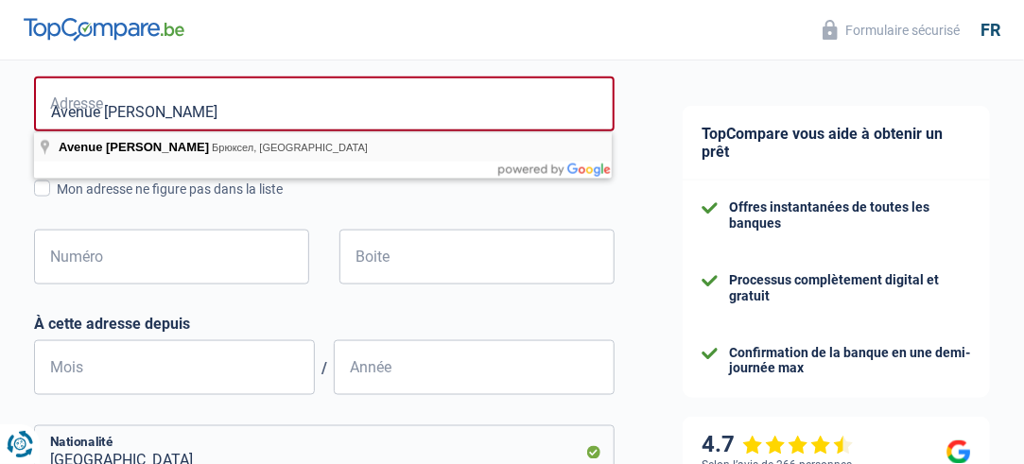
type input "Avenue [PERSON_NAME], [GEOGRAPHIC_DATA], [GEOGRAPHIC_DATA]"
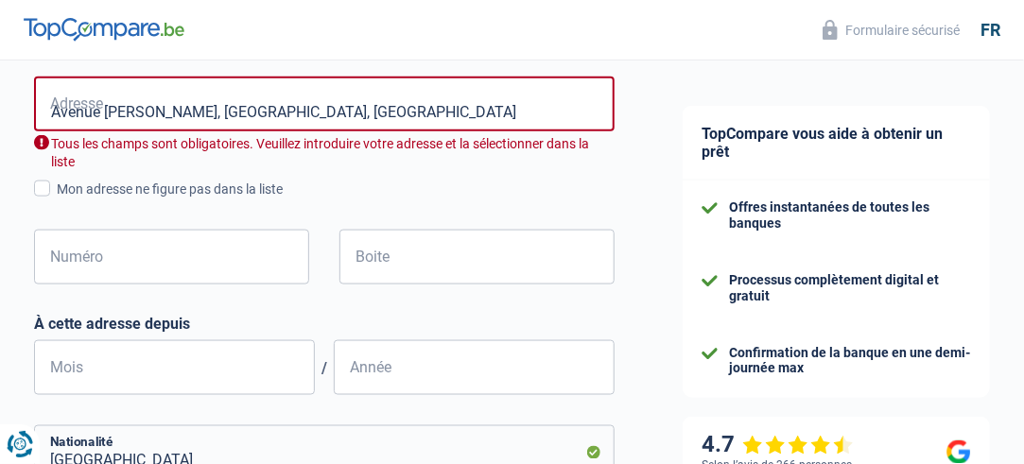
select select "BE"
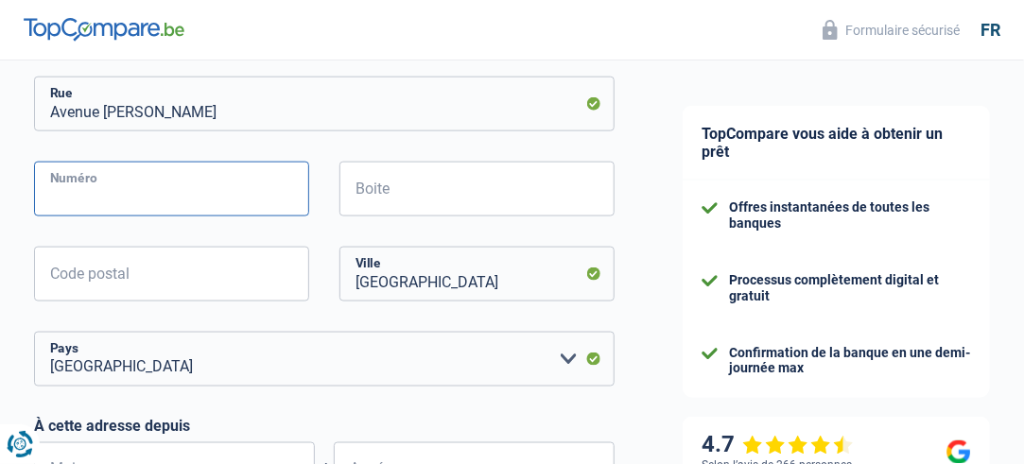
click at [272, 187] on input "Numéro" at bounding box center [171, 189] width 275 height 55
type input "12"
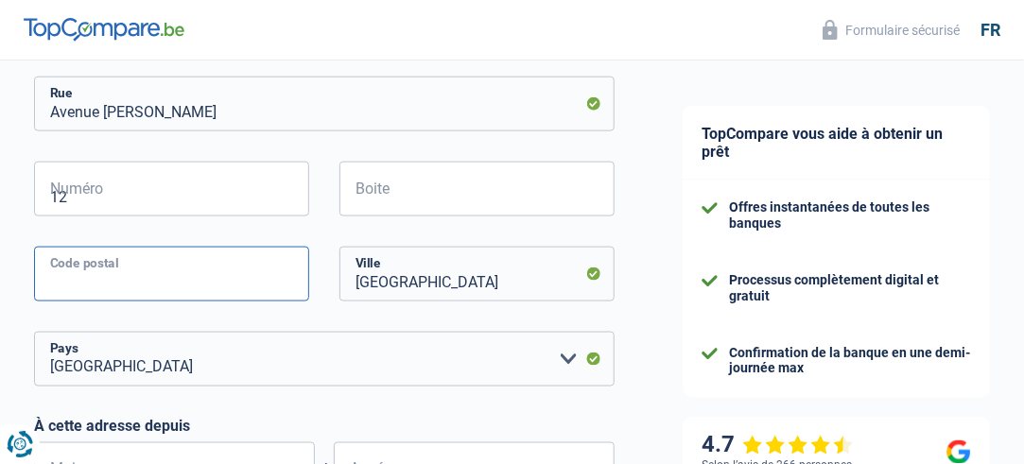
type input "1020"
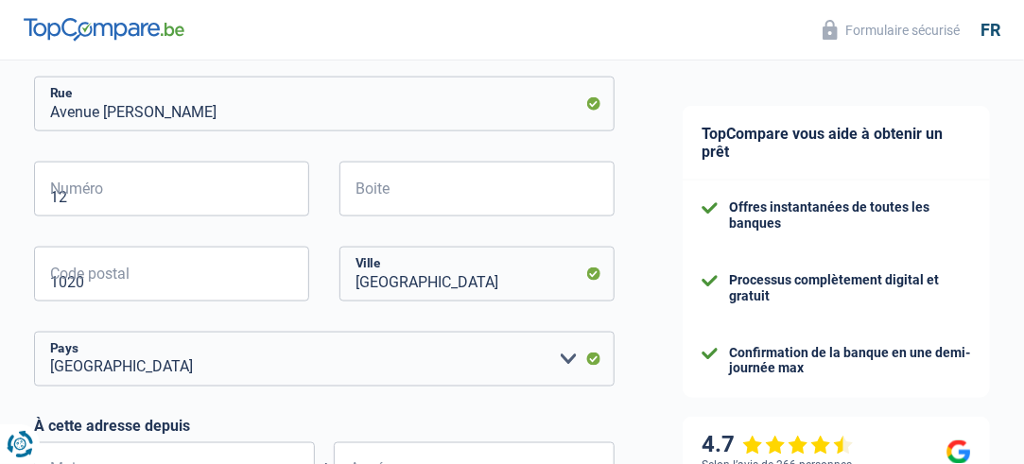
type input "[GEOGRAPHIC_DATA]"
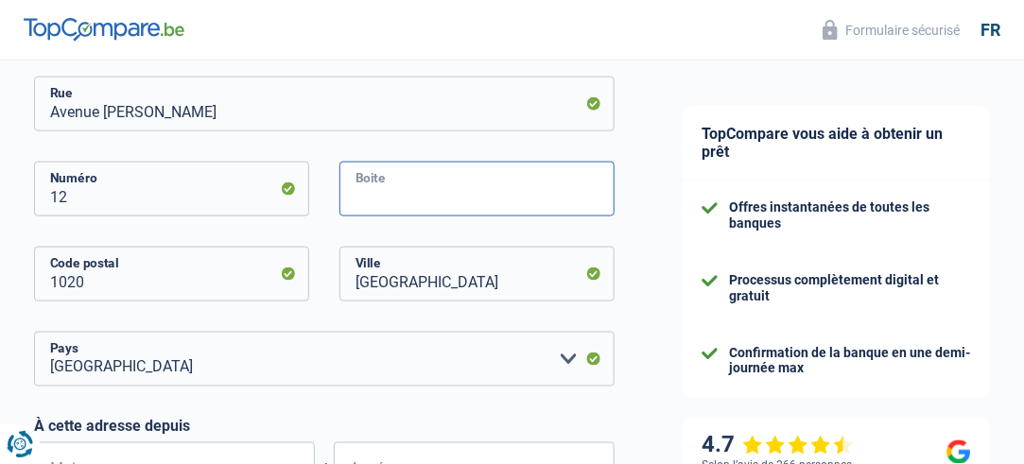
click at [421, 182] on input "Boite" at bounding box center [476, 189] width 275 height 55
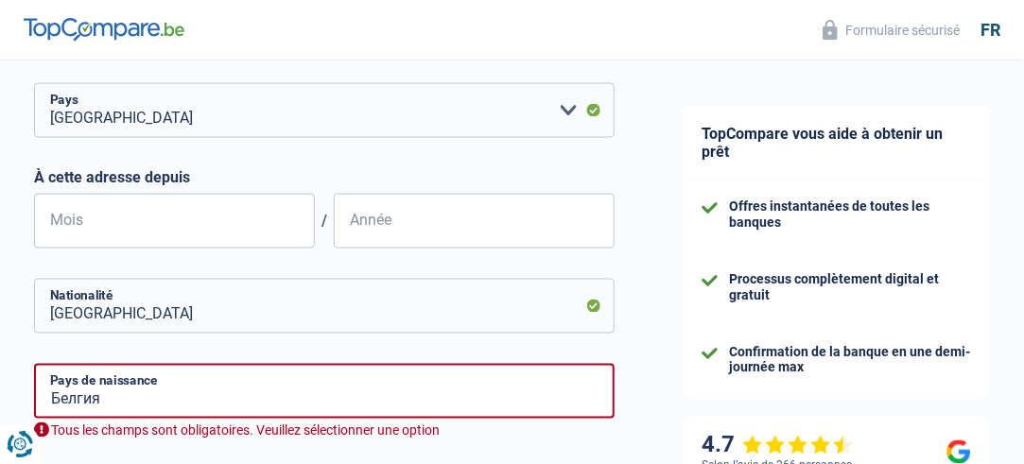
scroll to position [1040, 0]
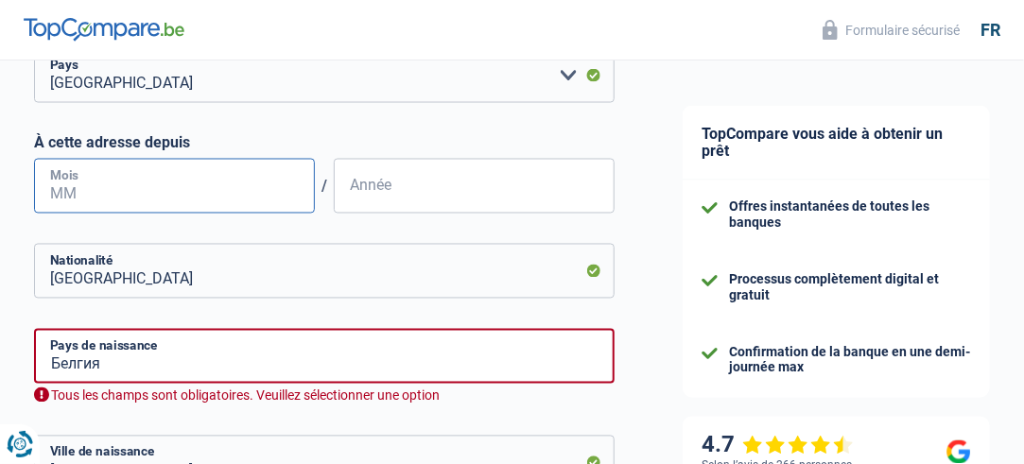
click at [98, 197] on input "Mois" at bounding box center [174, 186] width 281 height 55
type input "12"
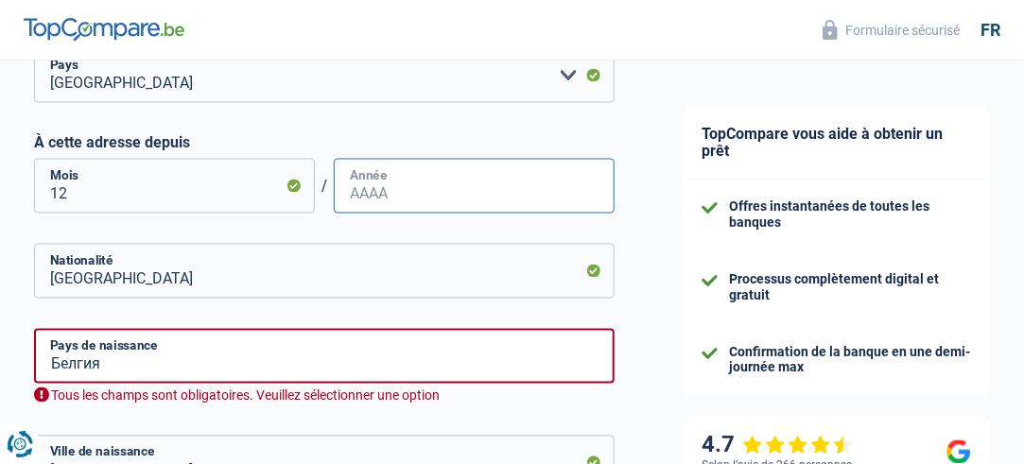
click at [478, 202] on input "Année" at bounding box center [474, 186] width 281 height 55
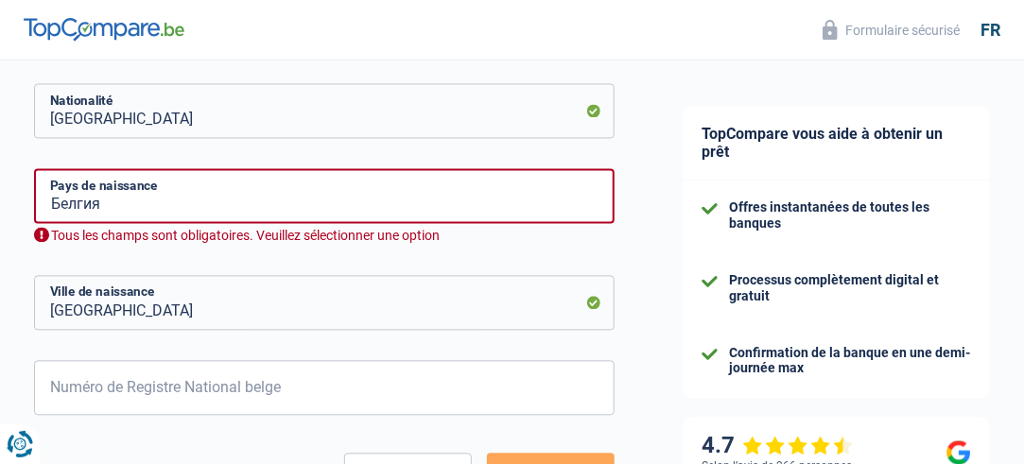
scroll to position [1229, 0]
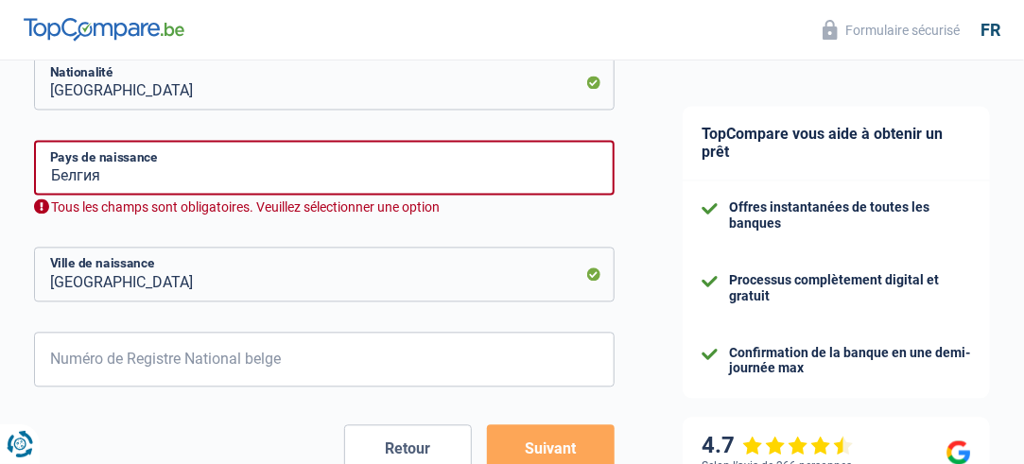
type input "2015"
click at [246, 179] on input "Белгия" at bounding box center [324, 167] width 580 height 55
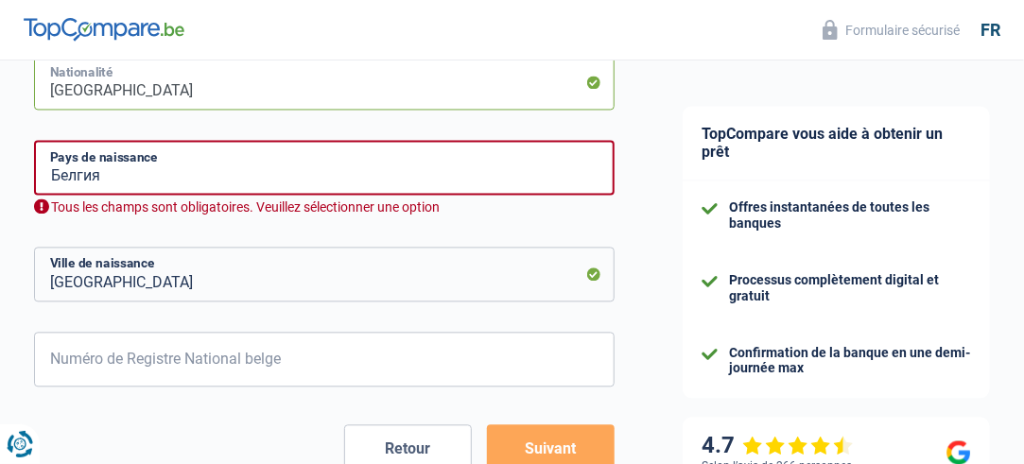
click at [280, 92] on input "[GEOGRAPHIC_DATA]" at bounding box center [324, 82] width 580 height 55
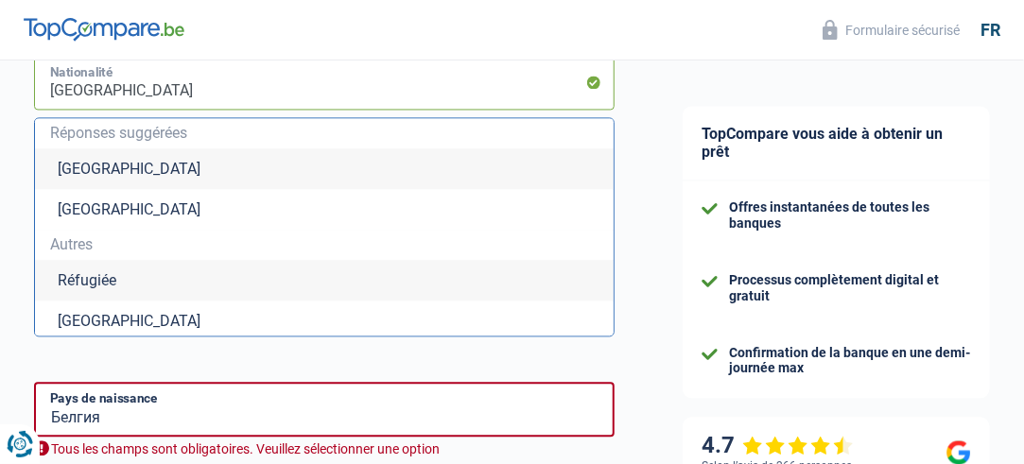
click at [280, 92] on input "[GEOGRAPHIC_DATA]" at bounding box center [324, 82] width 580 height 55
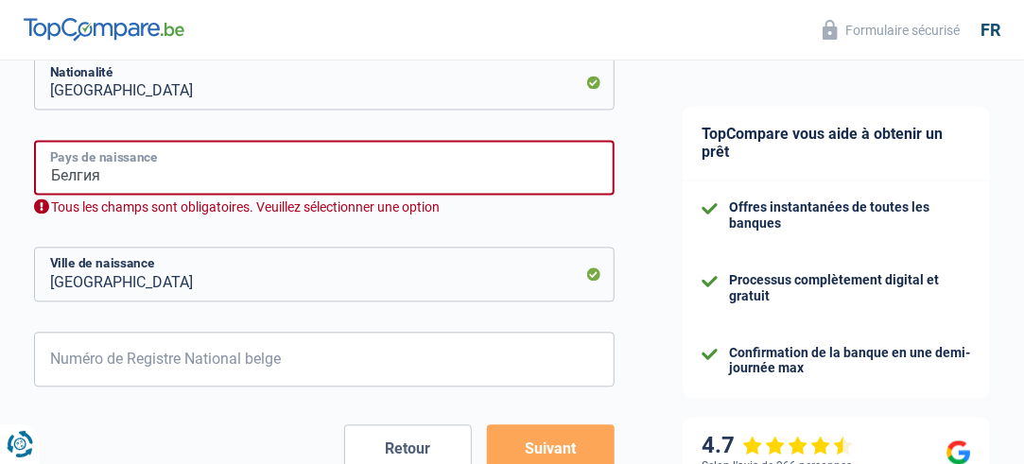
click at [287, 181] on input "Белгия" at bounding box center [324, 167] width 580 height 55
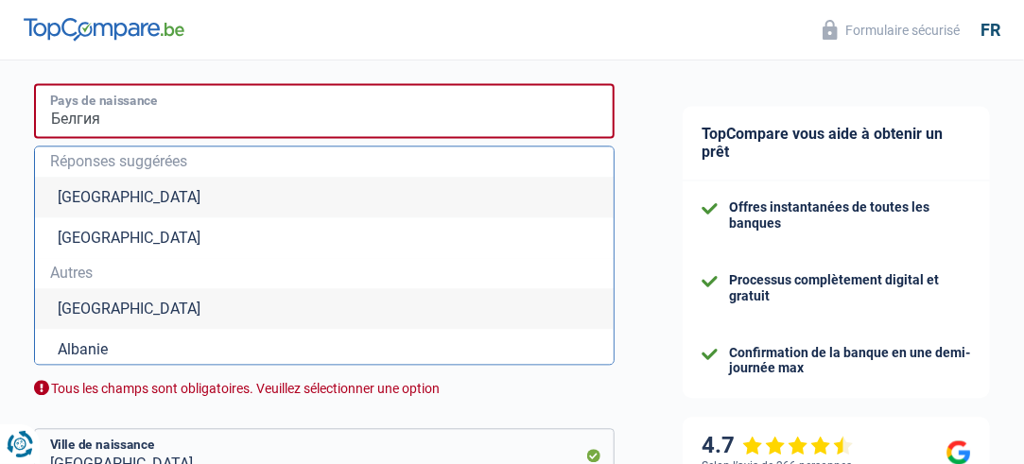
scroll to position [1323, 0]
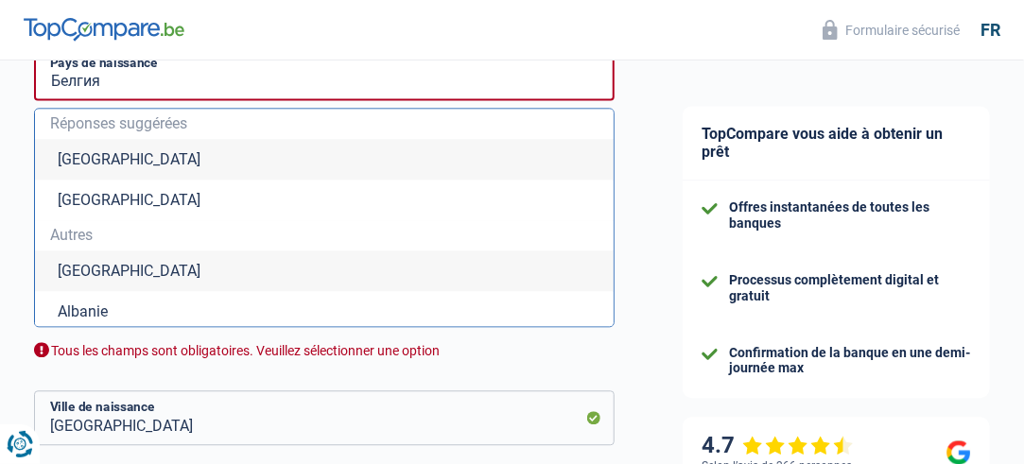
click at [206, 167] on li "[GEOGRAPHIC_DATA]" at bounding box center [324, 159] width 578 height 41
type input "[GEOGRAPHIC_DATA]"
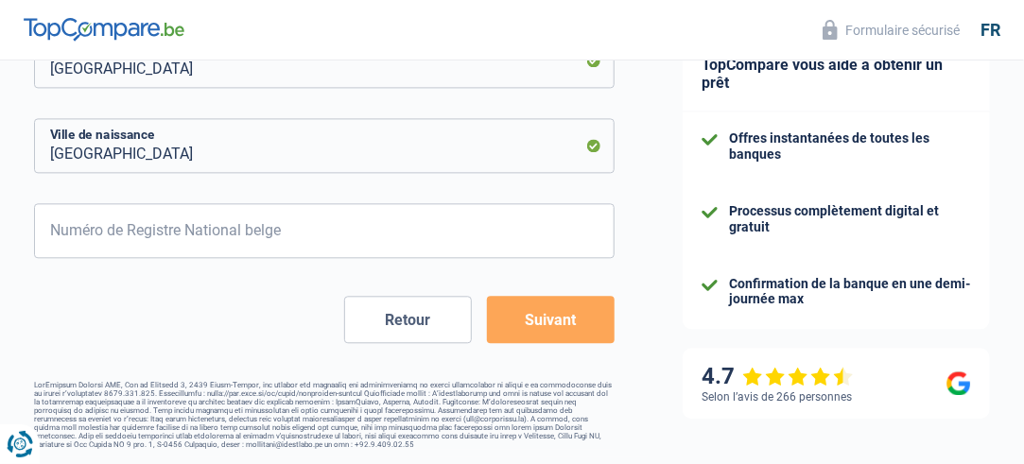
scroll to position [1340, 0]
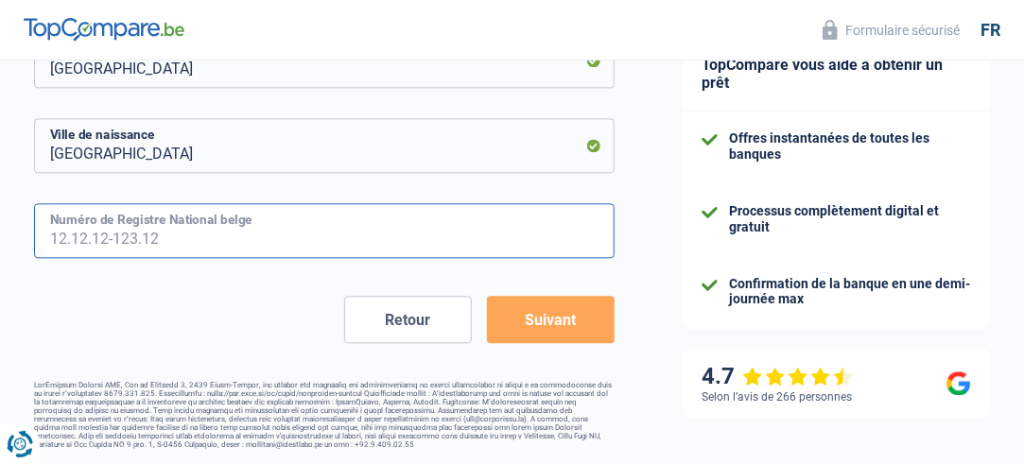
click at [267, 232] on input "Numéro de Registre National belge" at bounding box center [324, 230] width 580 height 55
type input "0"
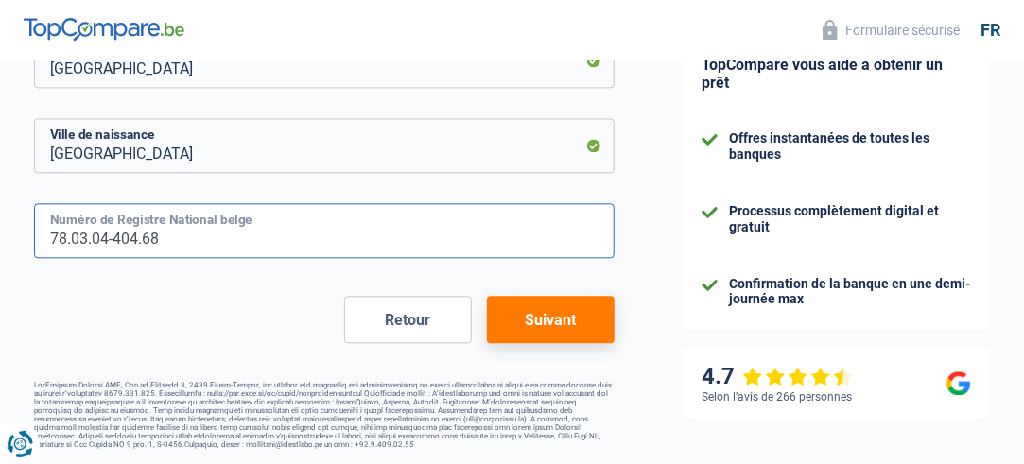
type input "78.03.04-404.68"
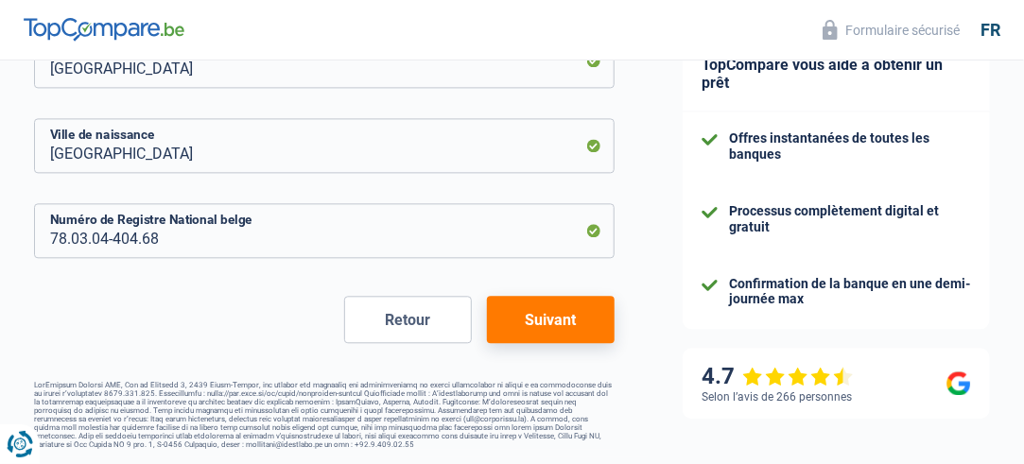
click at [563, 319] on button "Suivant" at bounding box center [551, 319] width 128 height 47
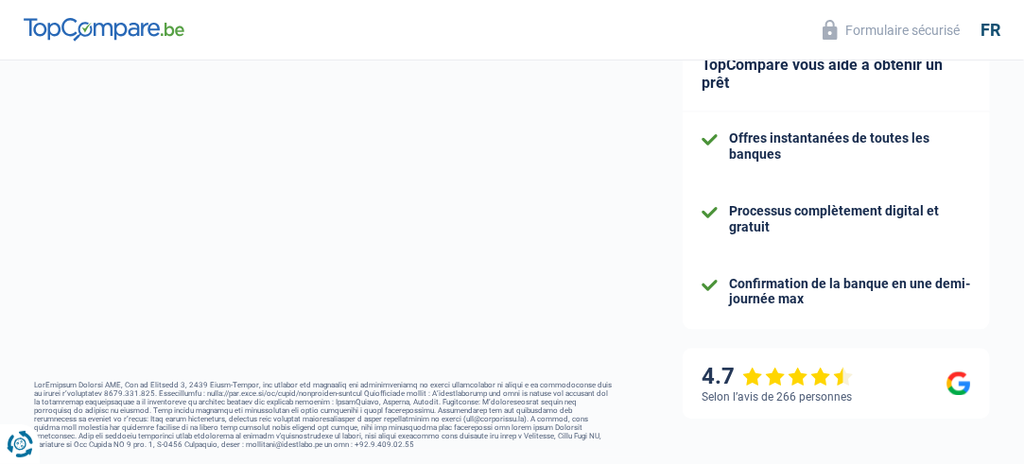
select select "disabilityPension"
select select "mortgage"
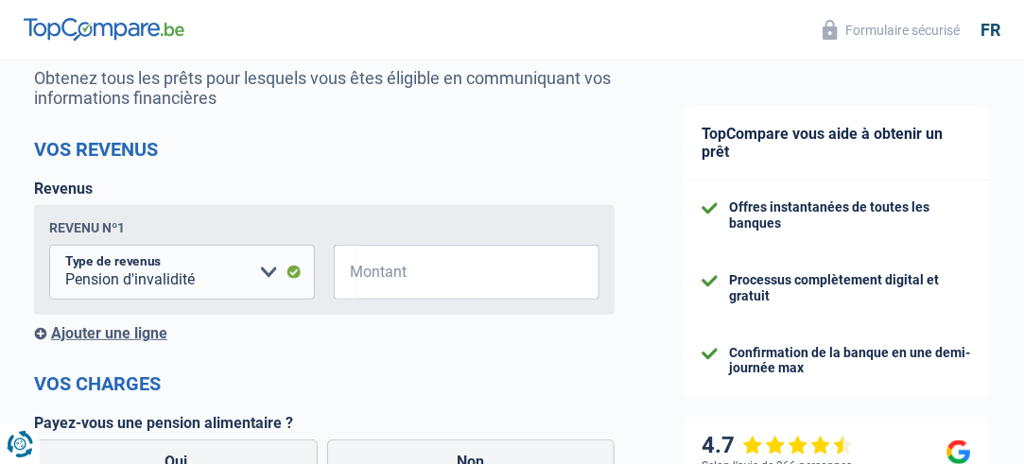
scroll to position [284, 0]
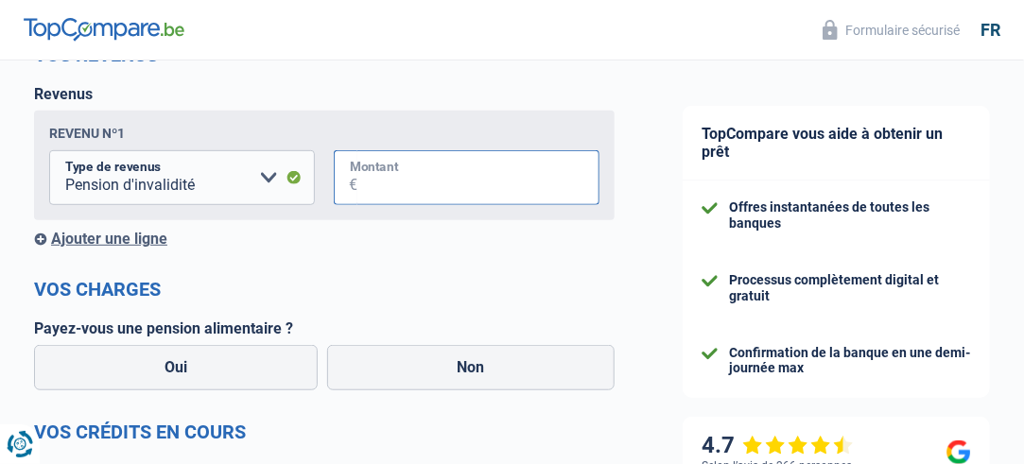
click at [525, 183] on input "Montant" at bounding box center [478, 177] width 242 height 55
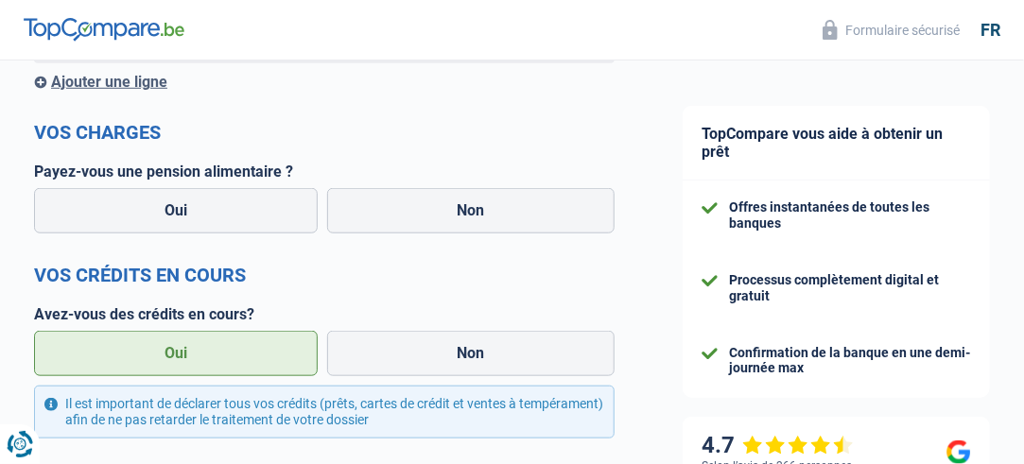
scroll to position [473, 0]
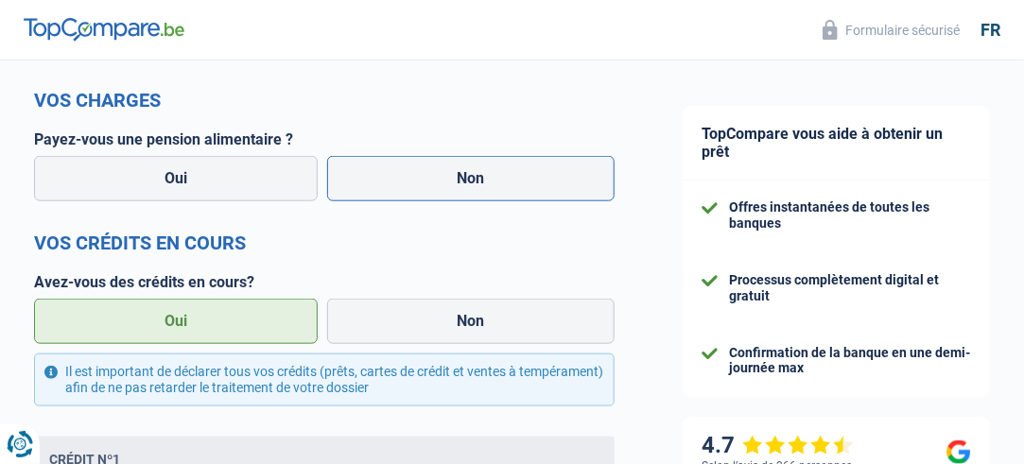
type input "1.300"
click at [509, 194] on label "Non" at bounding box center [471, 178] width 288 height 45
click at [509, 194] on input "Non" at bounding box center [471, 178] width 288 height 45
radio input "true"
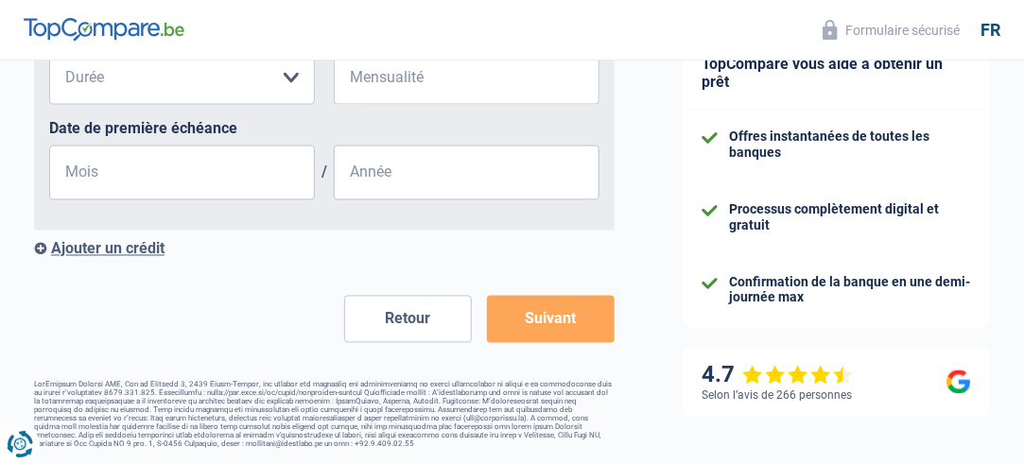
scroll to position [1088, 0]
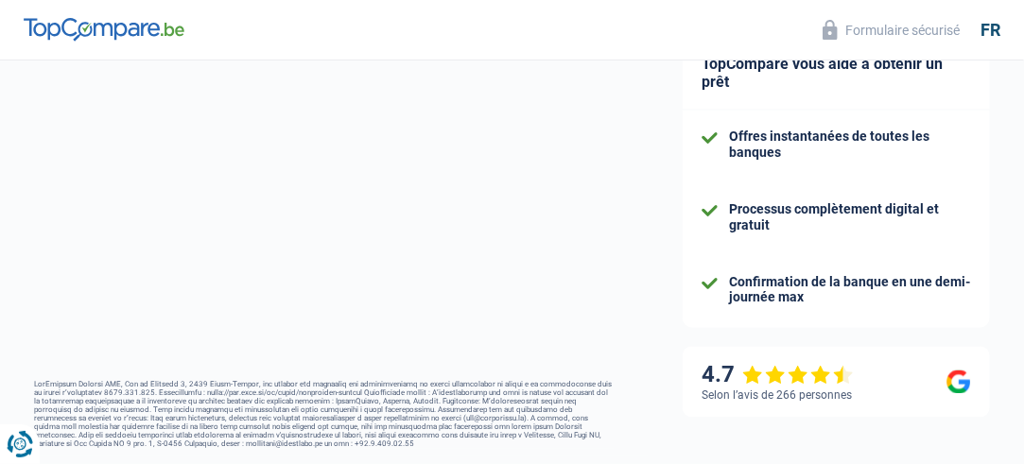
select select "married"
select select "ownerWithMortgage"
select select "BE"
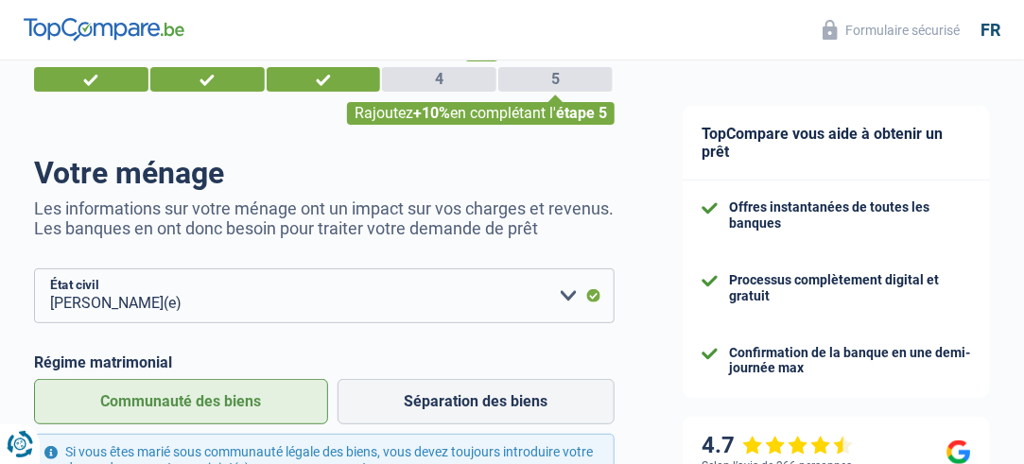
scroll to position [16, 0]
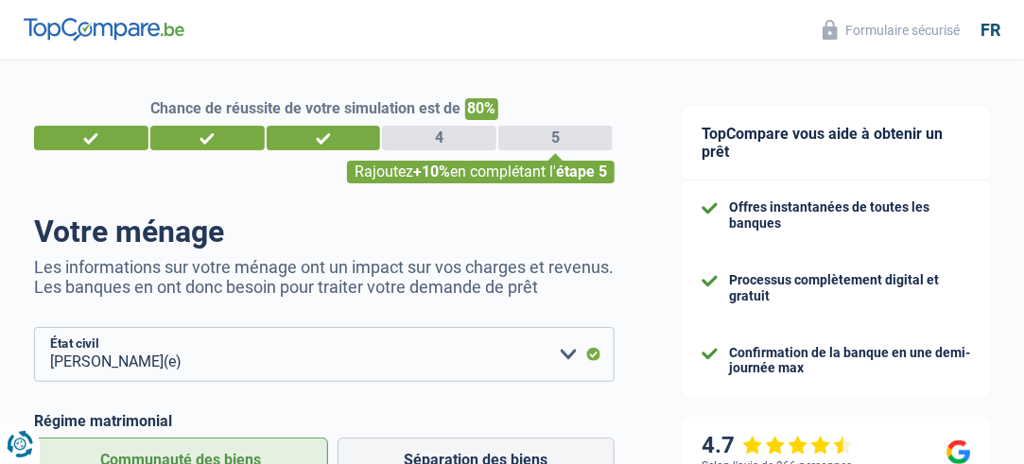
select select "invalid"
select select "ziekenfonds1"
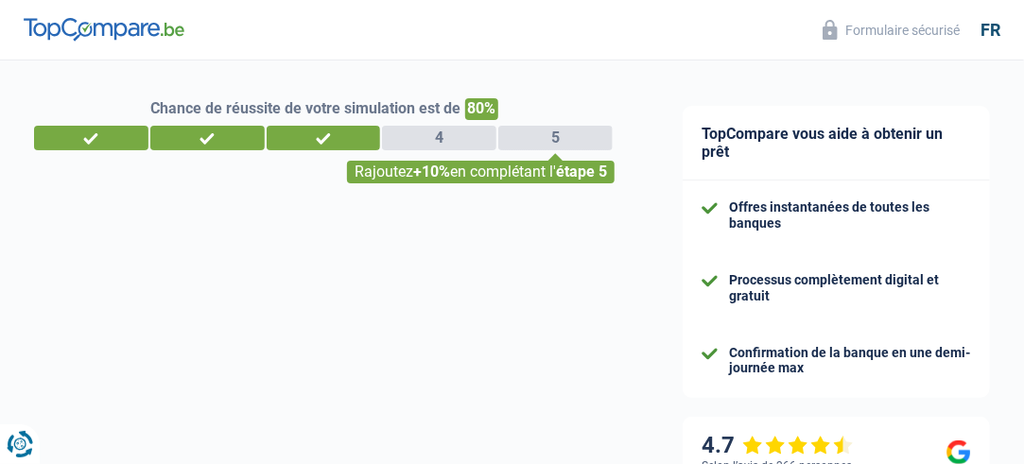
select select "32"
